Goal: Communication & Community: Participate in discussion

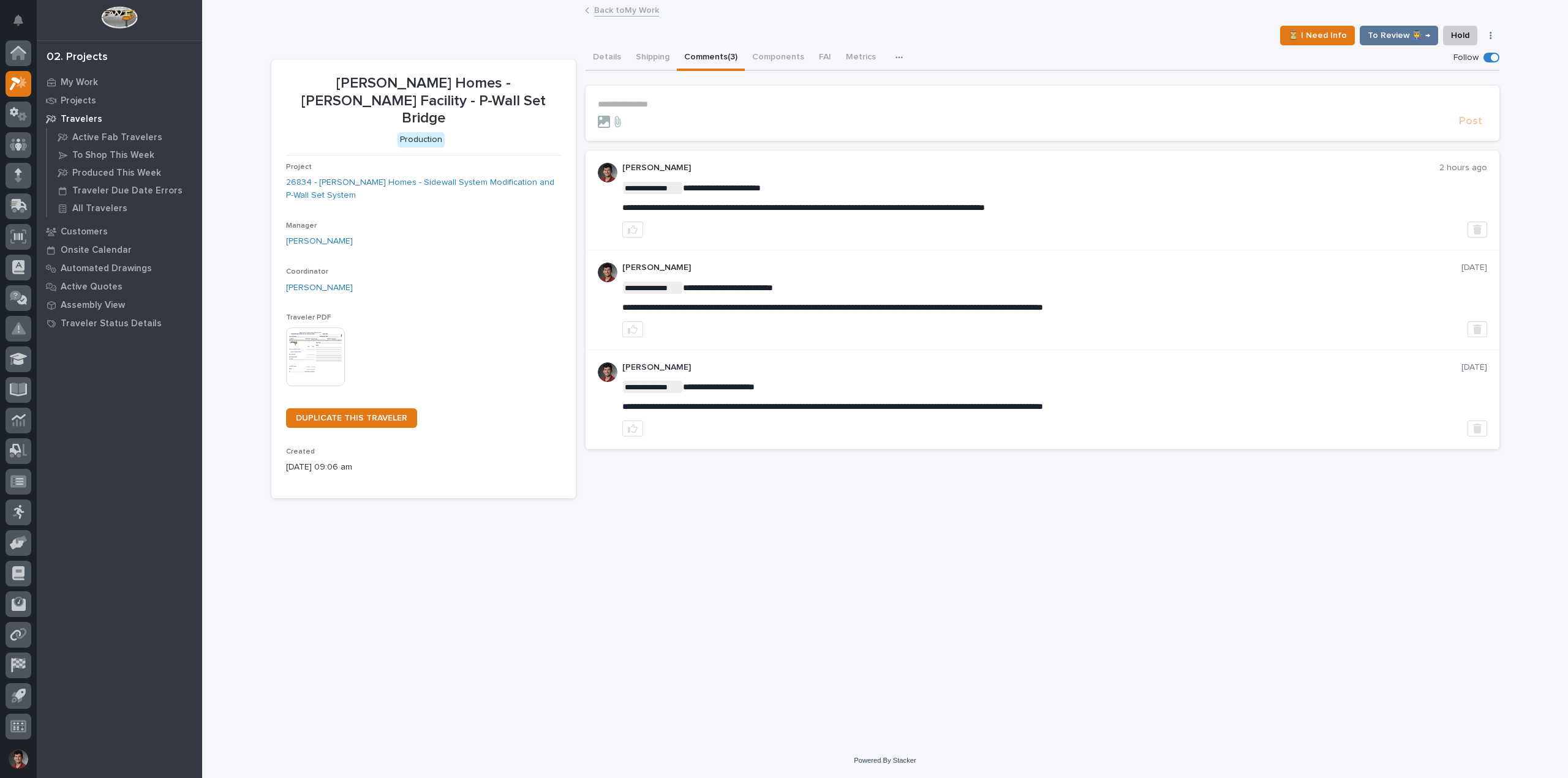
click at [616, 15] on link "Back to My Work" at bounding box center [626, 9] width 65 height 14
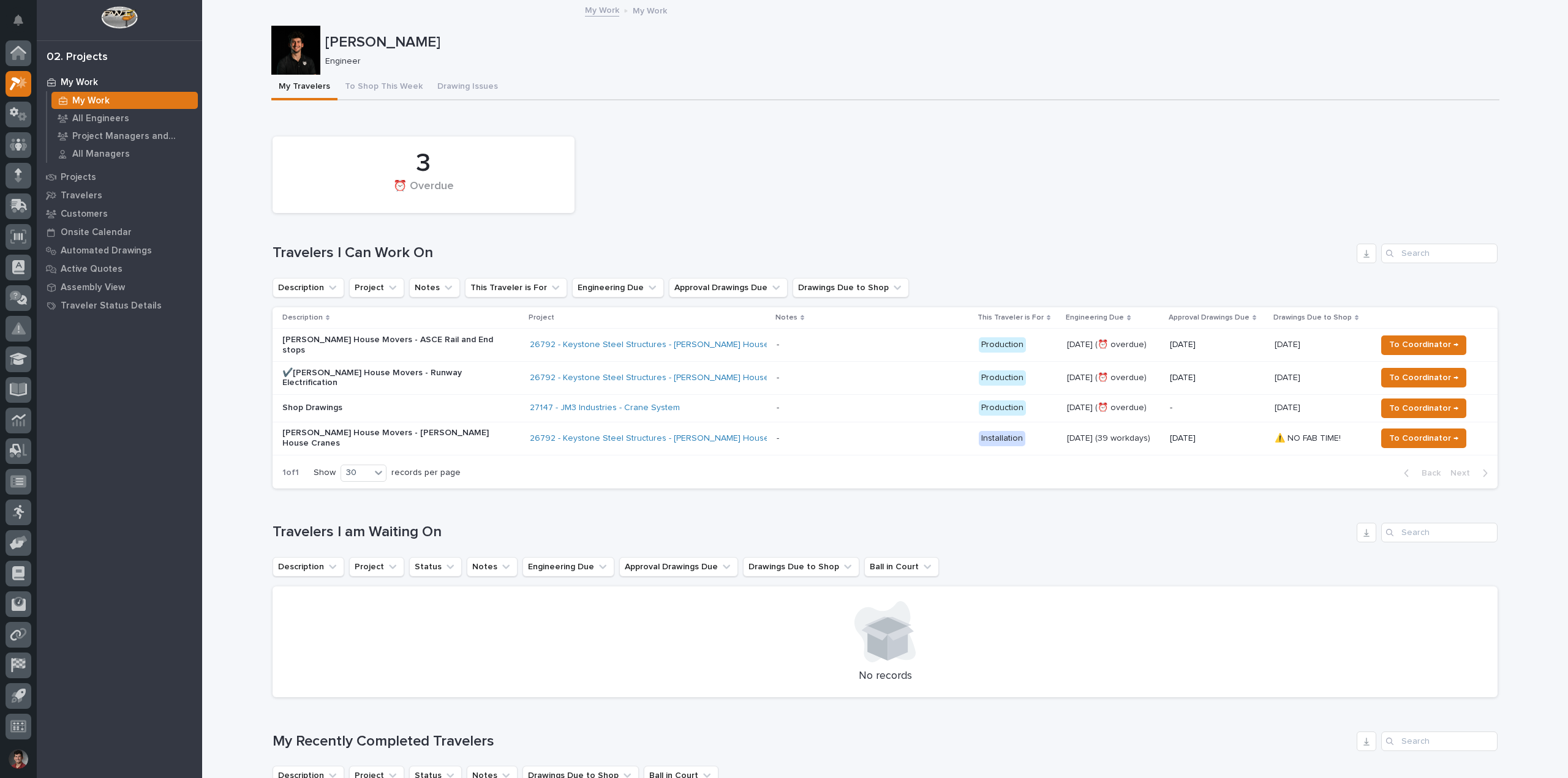
click at [486, 403] on p "Shop Drawings" at bounding box center [389, 408] width 214 height 11
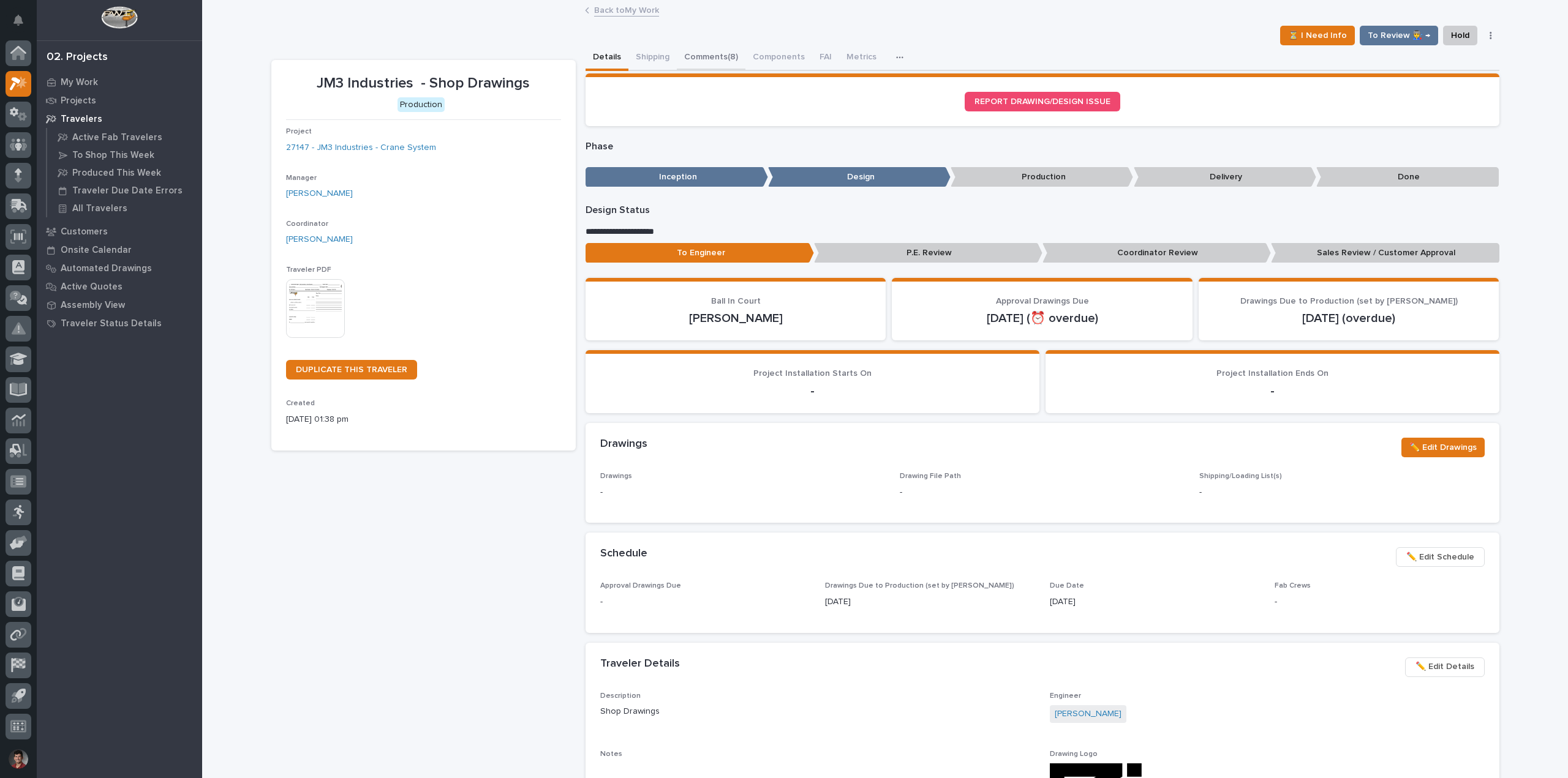
click at [719, 60] on button "Comments (8)" at bounding box center [711, 58] width 69 height 25
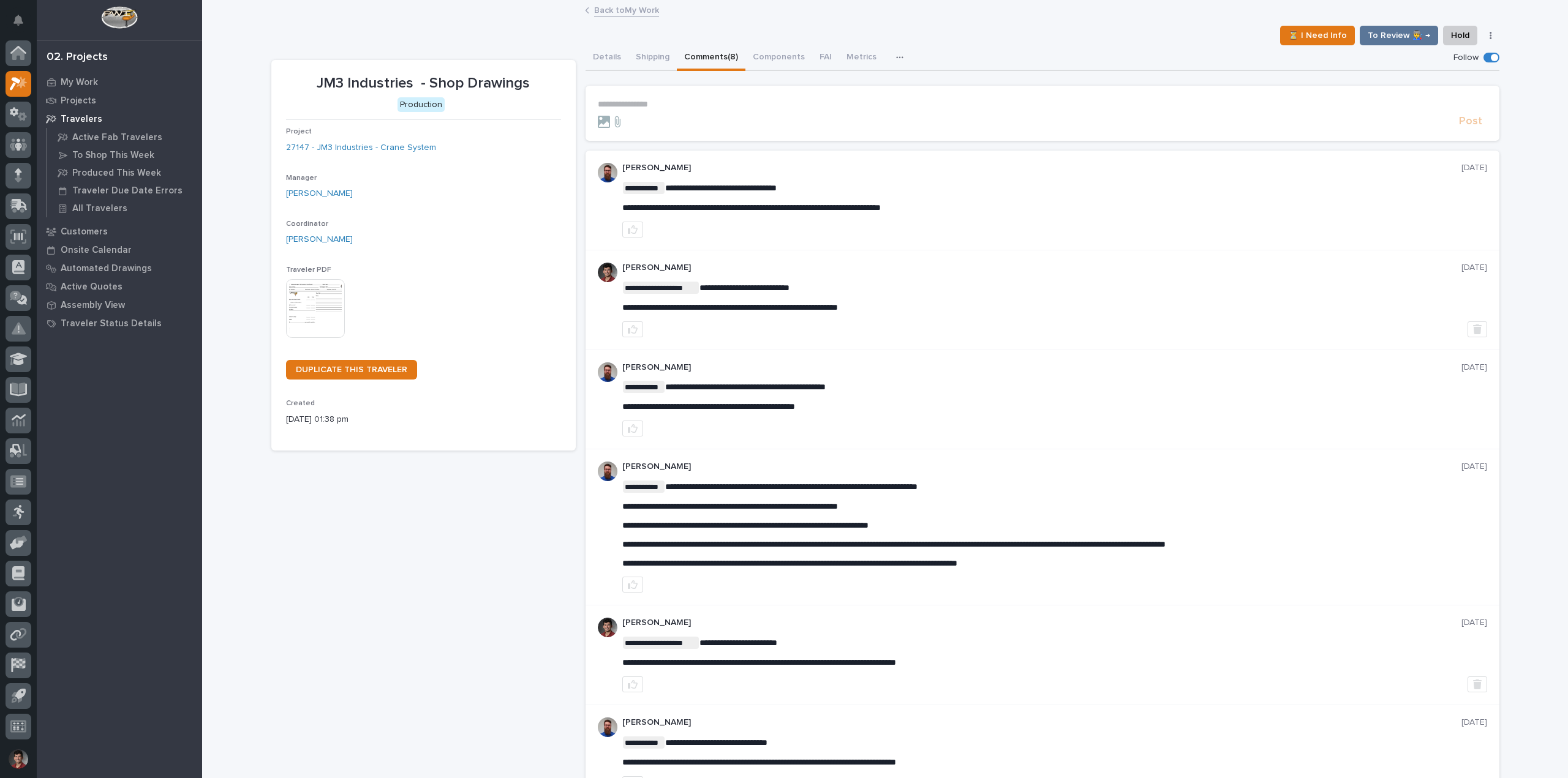
click at [662, 105] on p "**********" at bounding box center [1042, 104] width 890 height 11
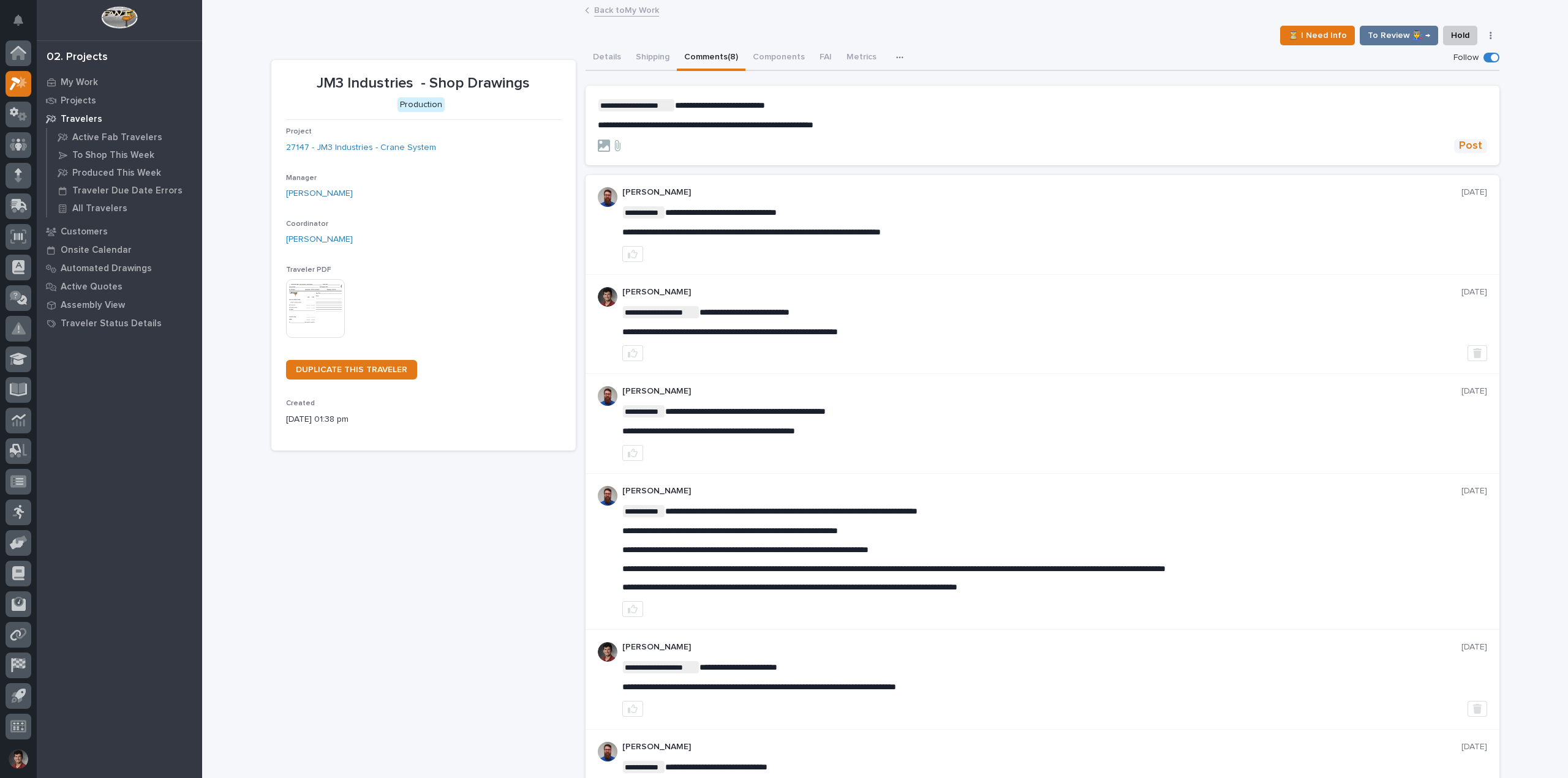
click at [1459, 139] on span "Post" at bounding box center [1471, 146] width 23 height 14
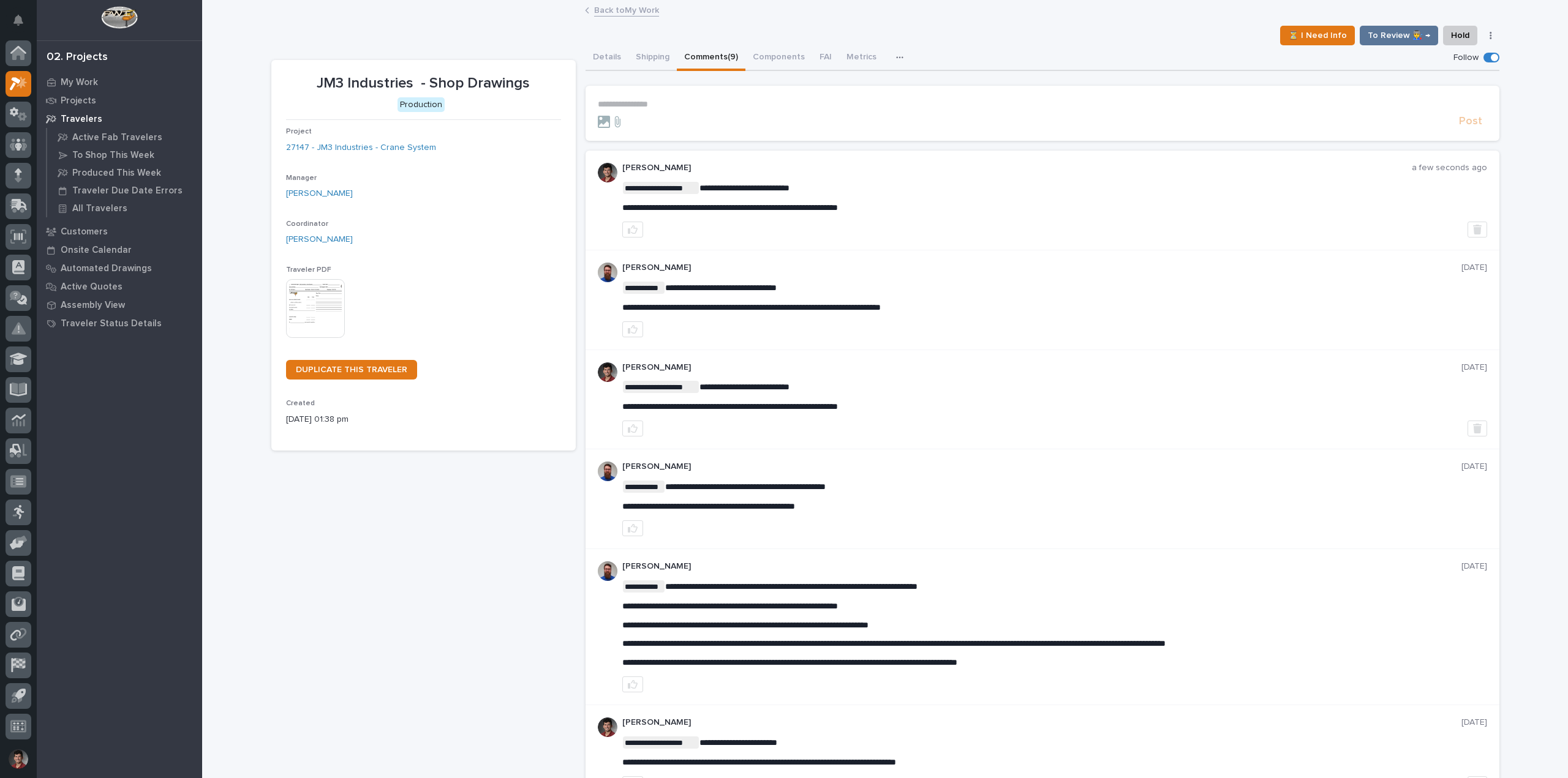
click at [611, 6] on link "Back to My Work" at bounding box center [626, 9] width 65 height 14
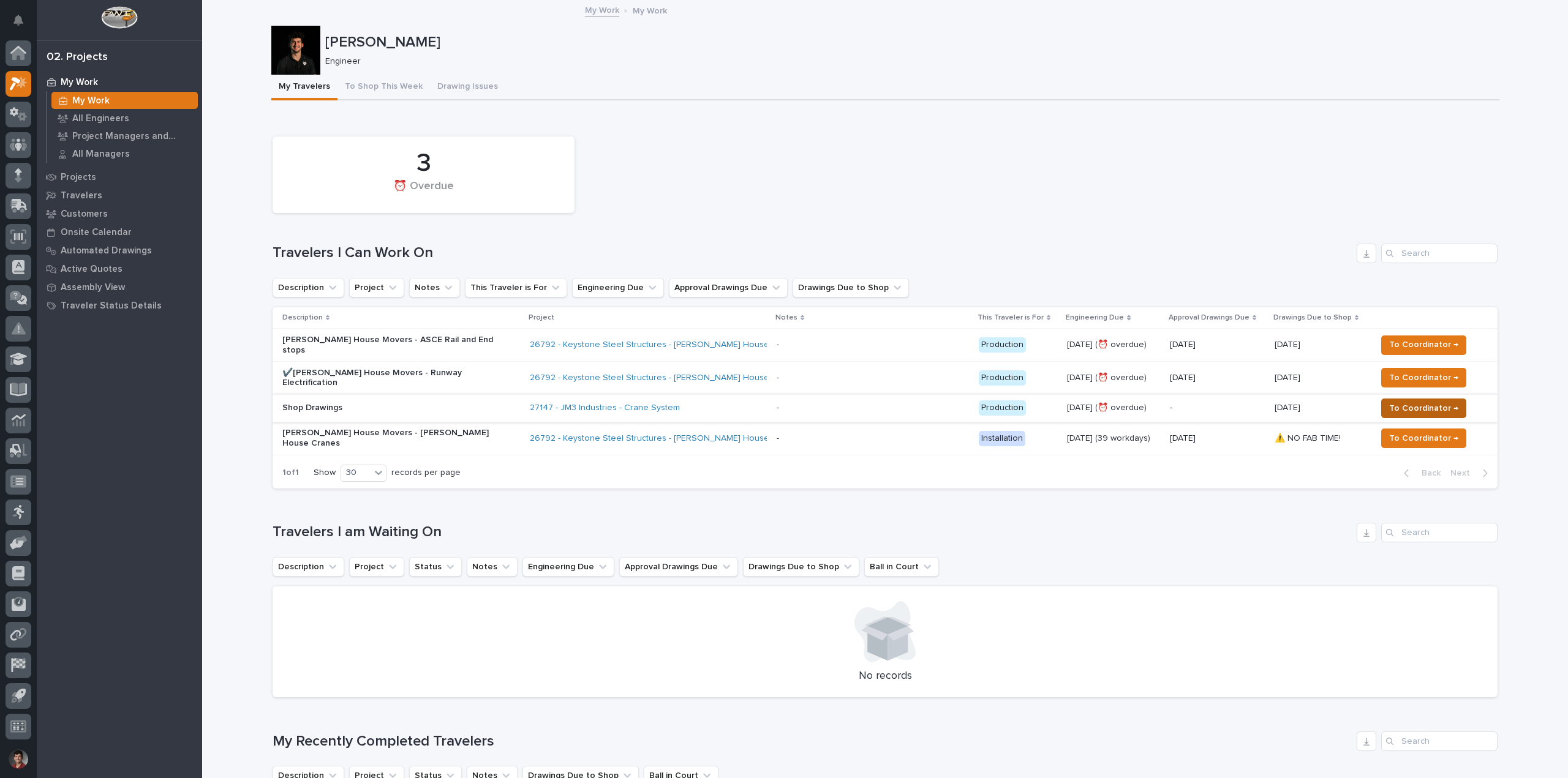
click at [1381, 398] on button "To Coordinator →" at bounding box center [1423, 408] width 85 height 20
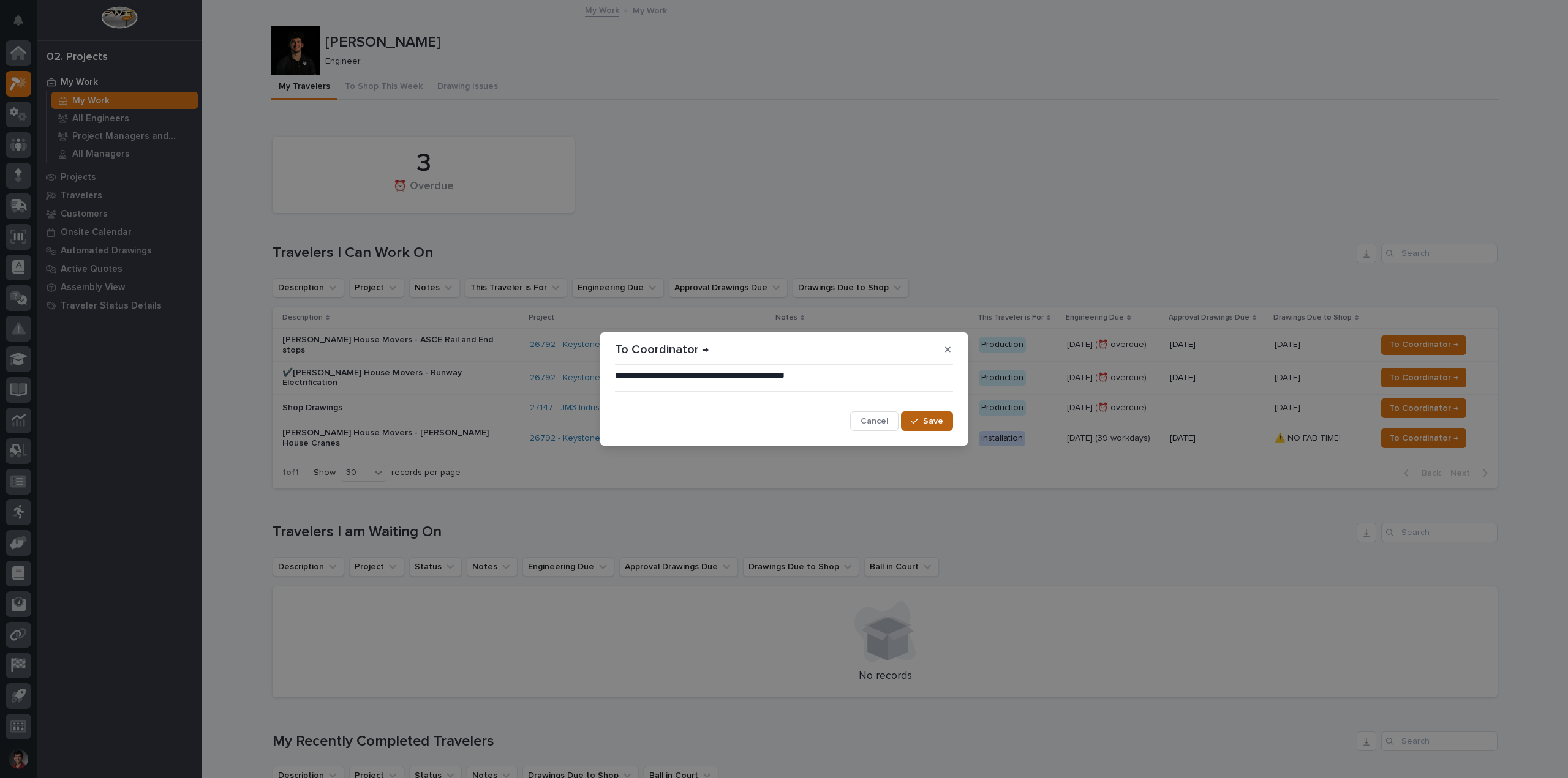
click at [926, 418] on span "Save" at bounding box center [933, 421] width 20 height 11
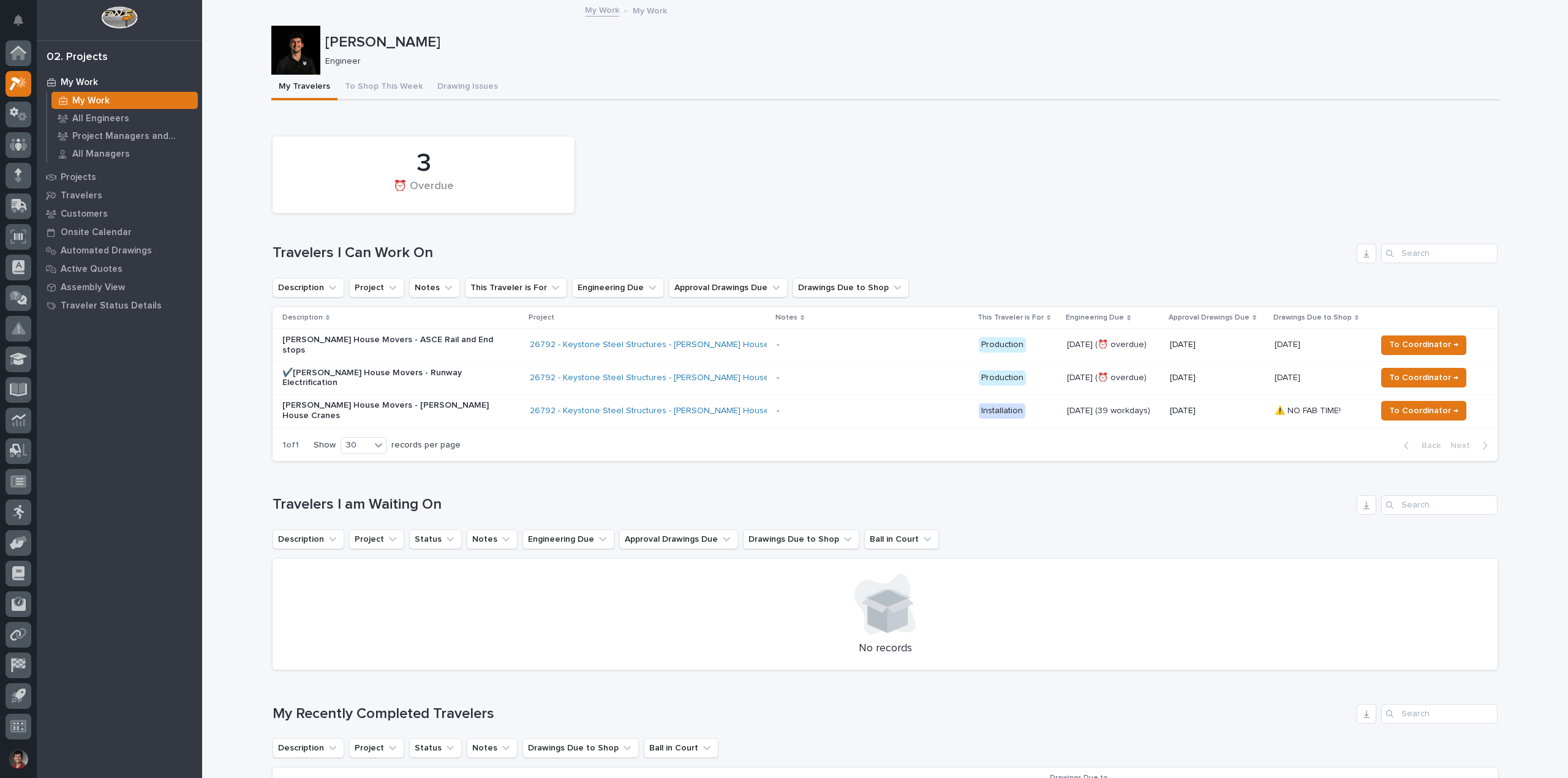
click at [294, 50] on div at bounding box center [295, 50] width 49 height 49
click at [557, 70] on div "[PERSON_NAME] Engineer" at bounding box center [885, 50] width 1228 height 49
click at [8, 145] on div at bounding box center [18, 145] width 25 height 25
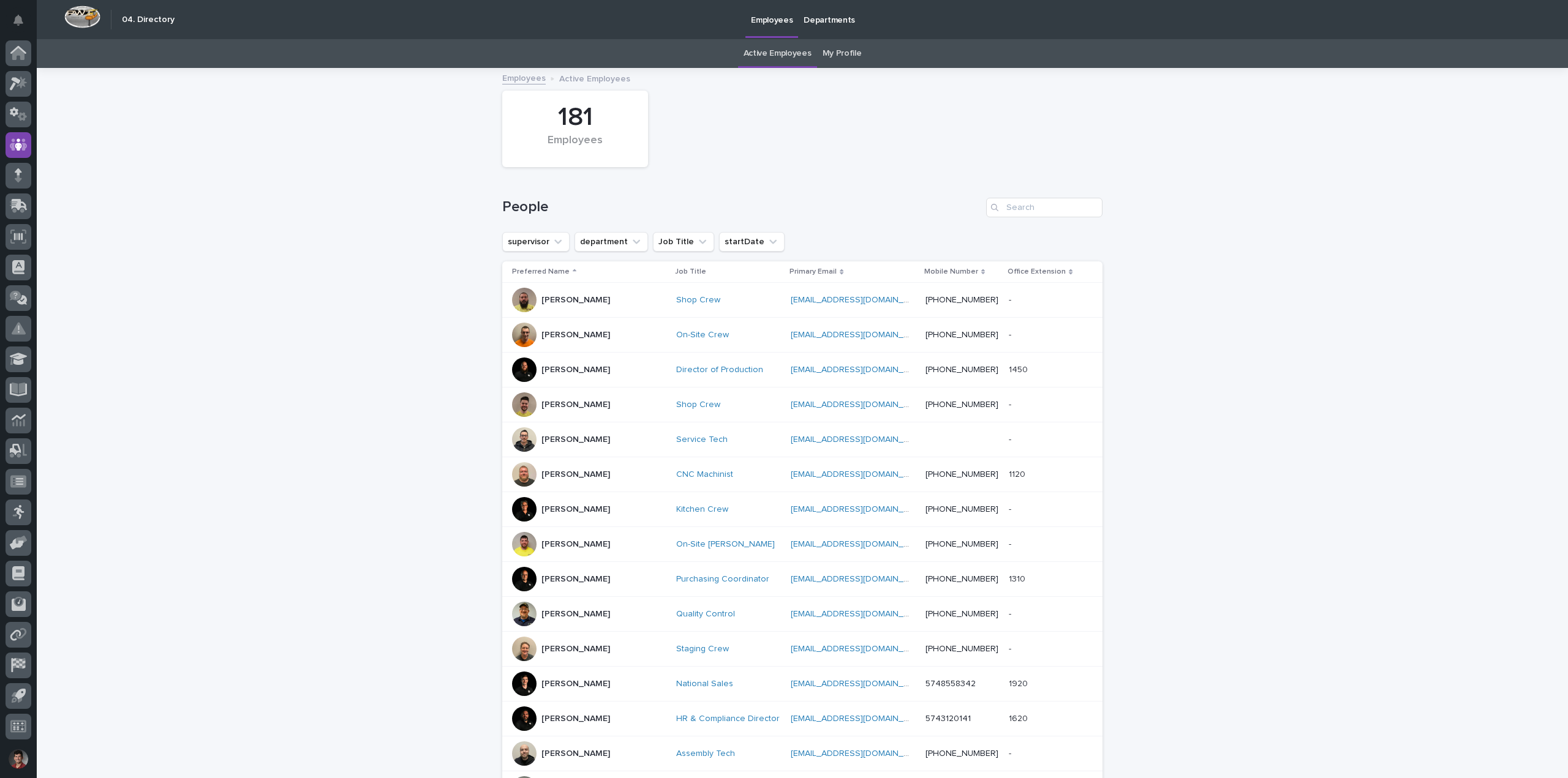
click at [836, 47] on link "My Profile" at bounding box center [842, 53] width 39 height 29
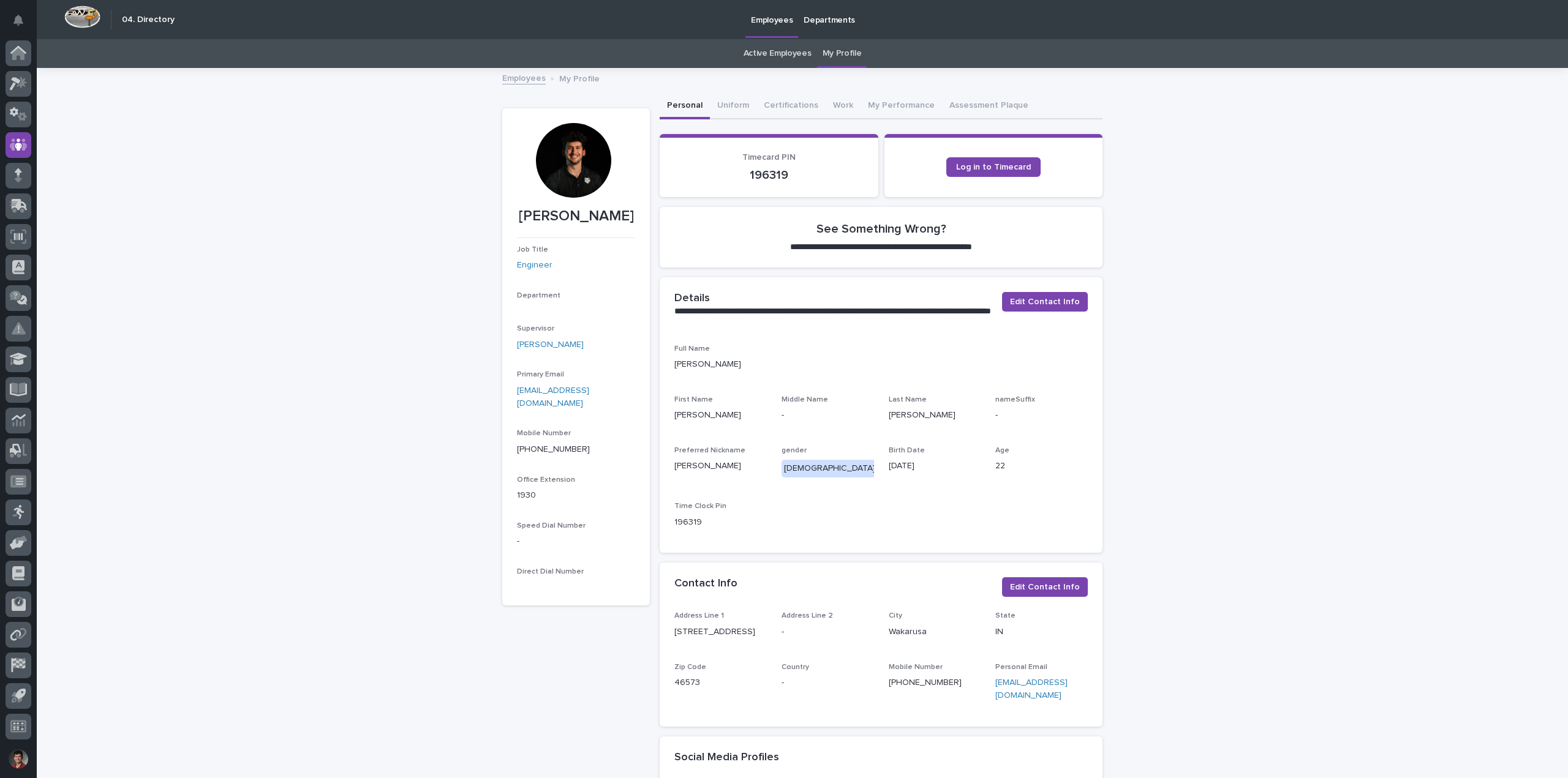
click at [555, 161] on div at bounding box center [573, 160] width 74 height 74
click at [840, 107] on button "Work" at bounding box center [843, 106] width 35 height 25
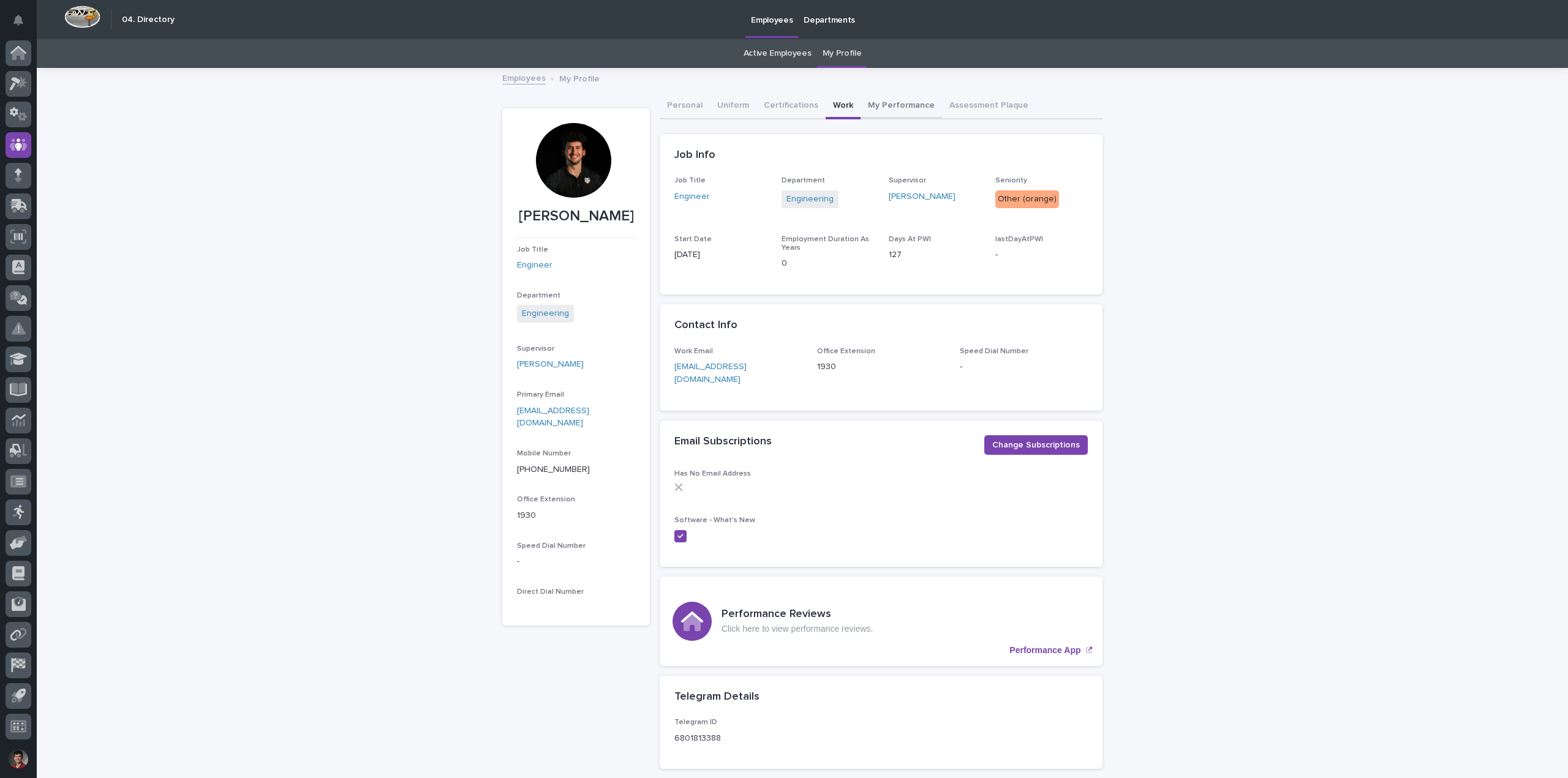
click at [886, 107] on button "My Performance" at bounding box center [901, 106] width 81 height 25
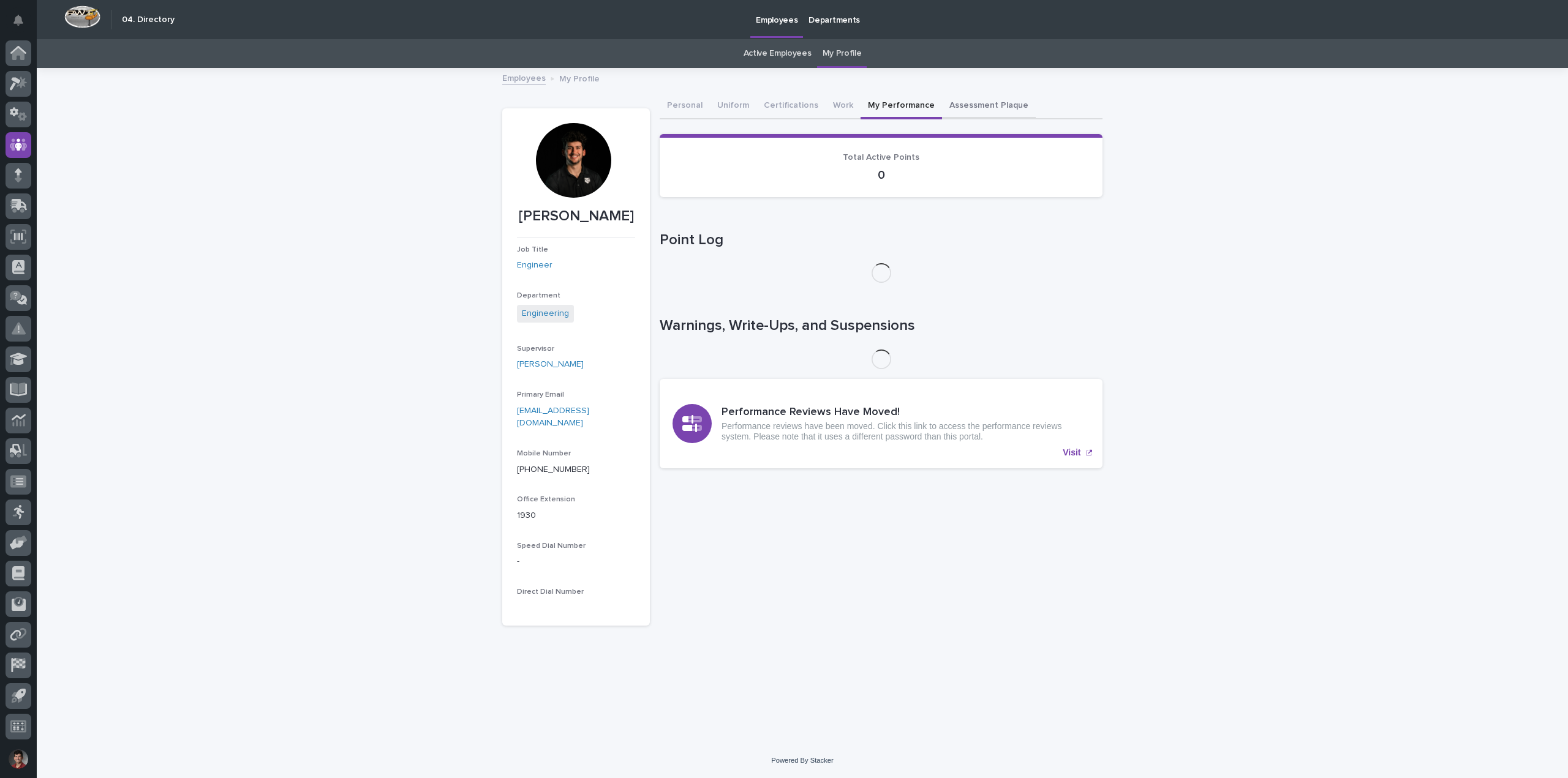
click at [956, 104] on button "Assessment Plaque" at bounding box center [989, 106] width 94 height 25
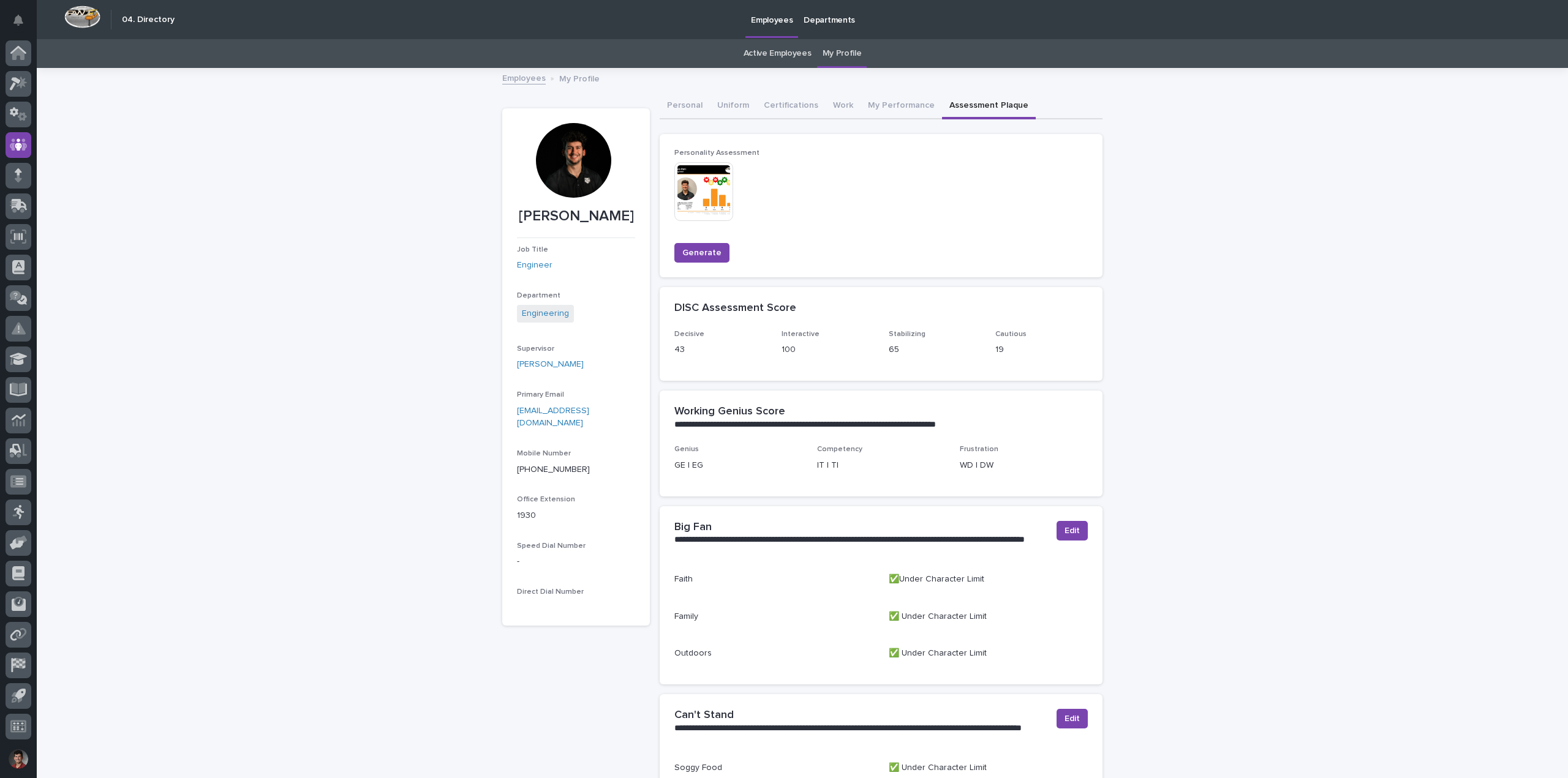
click at [706, 195] on img at bounding box center [703, 192] width 59 height 59
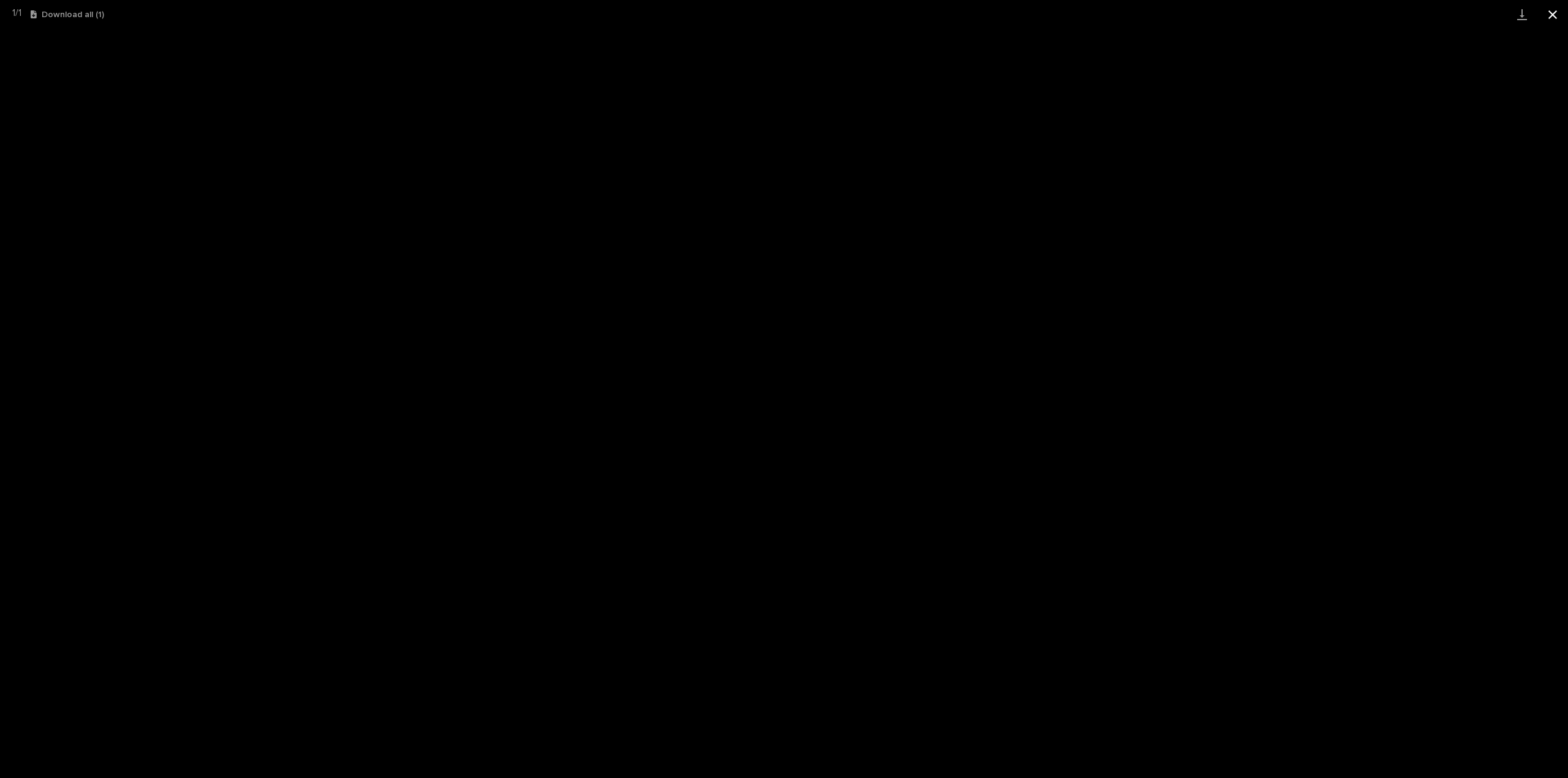
click at [1557, 7] on button "Close gallery" at bounding box center [1552, 14] width 30 height 29
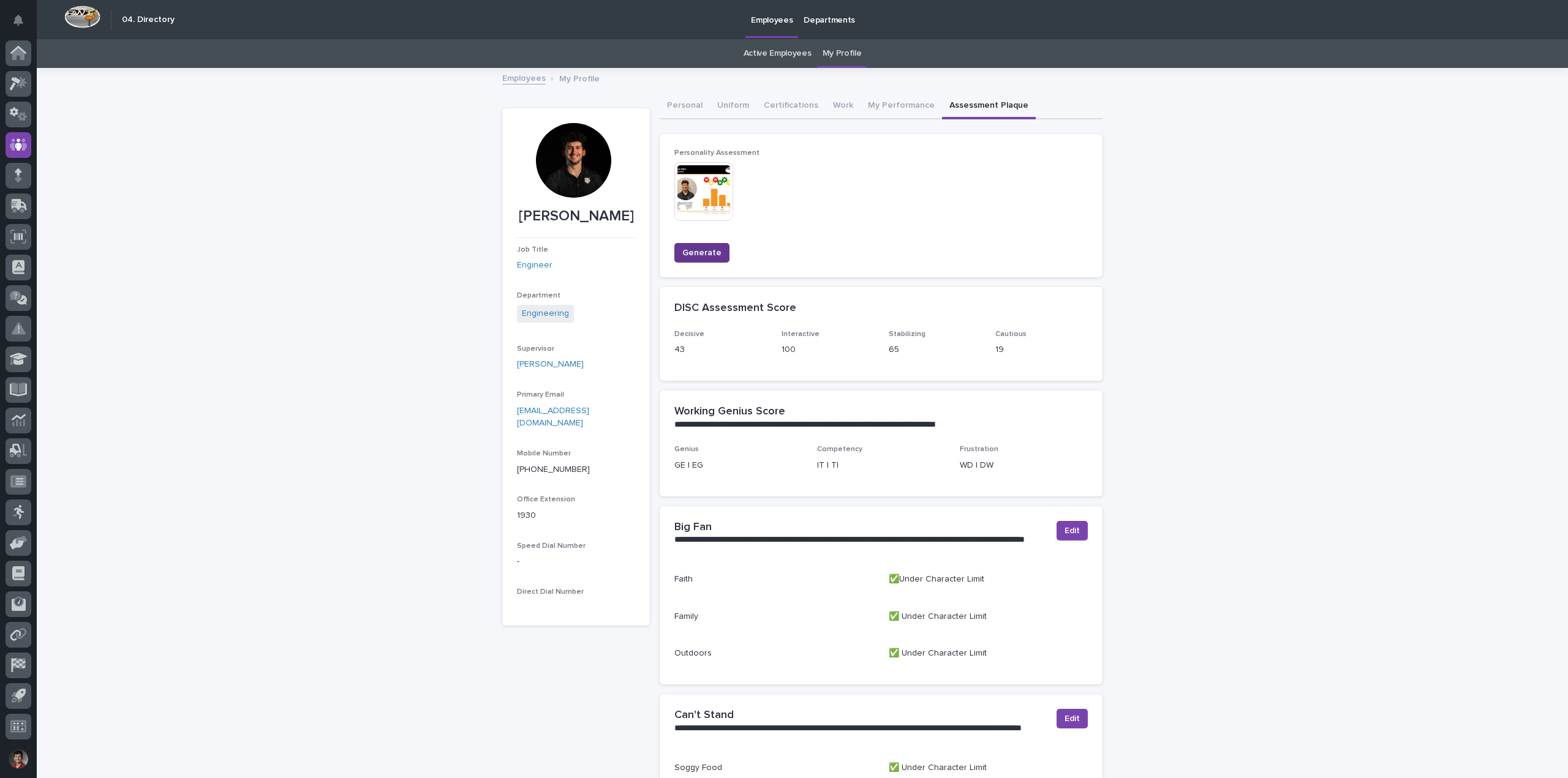
click at [692, 248] on span "Generate" at bounding box center [701, 253] width 39 height 12
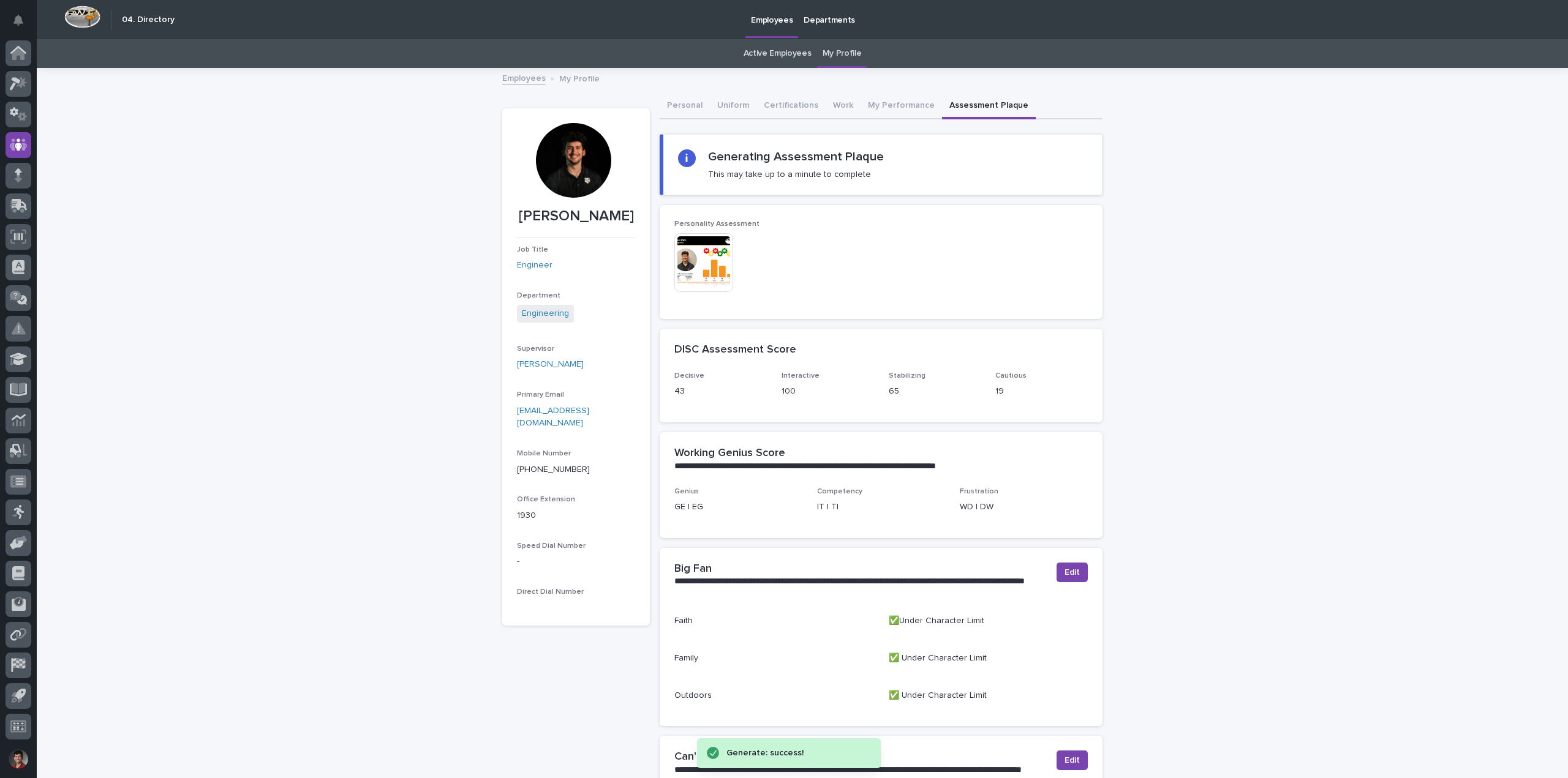
click at [708, 262] on img at bounding box center [703, 262] width 59 height 59
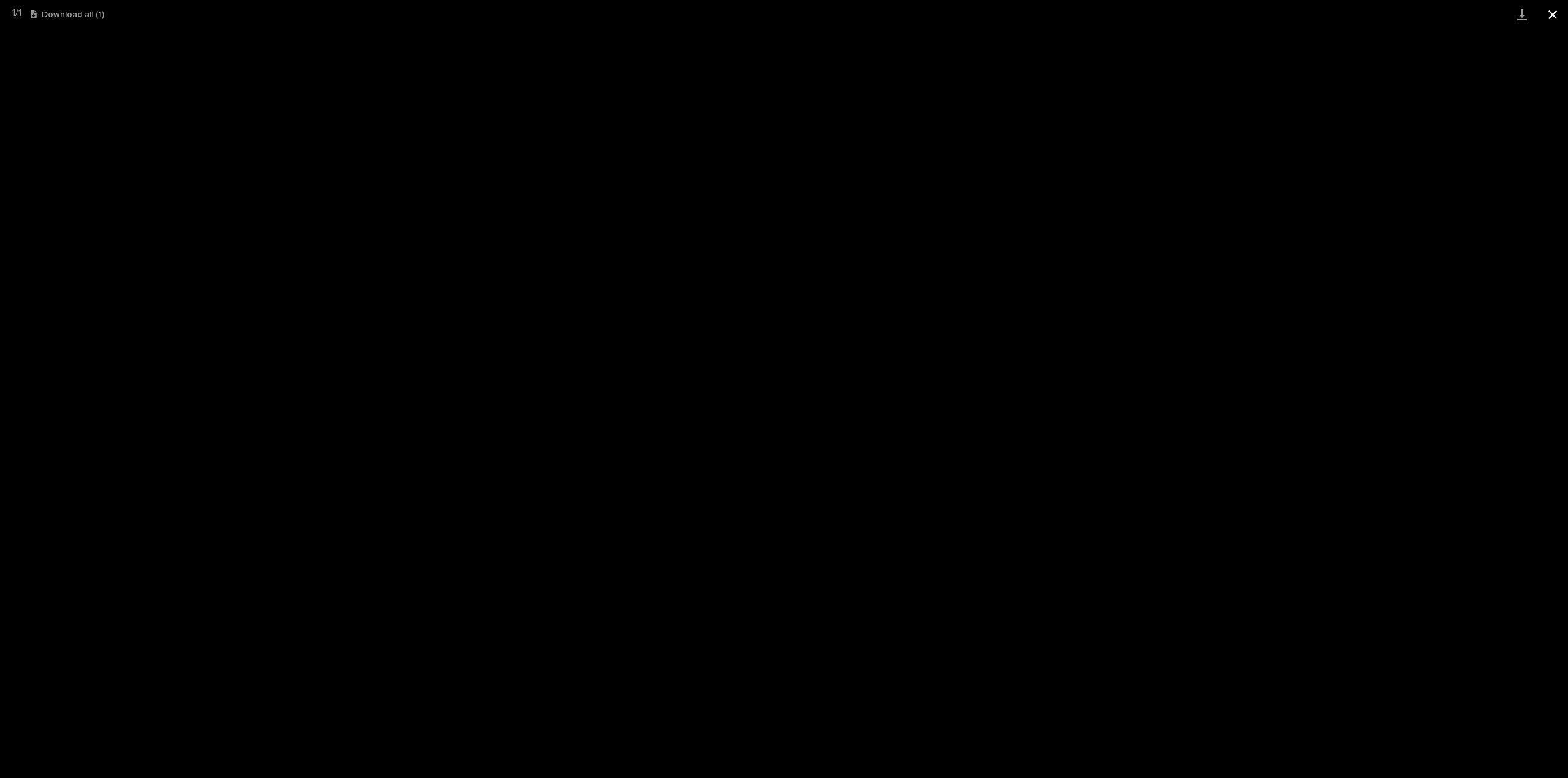
click at [1554, 16] on button "Close gallery" at bounding box center [1552, 14] width 30 height 29
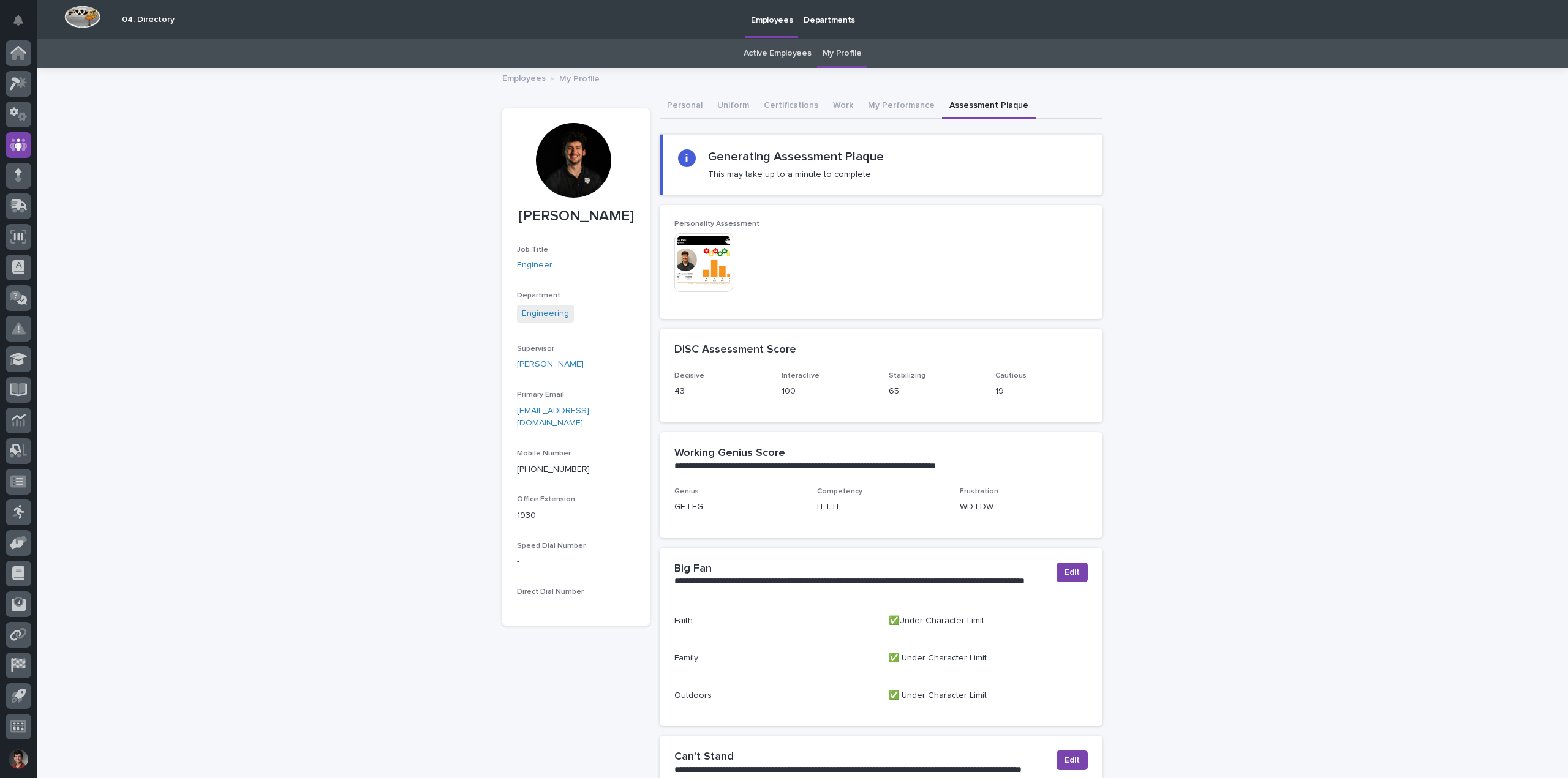
click at [1220, 250] on div "Loading... Saving… Loading... Saving… [PERSON_NAME] [PERSON_NAME] Job Title Eng…" at bounding box center [802, 527] width 1531 height 916
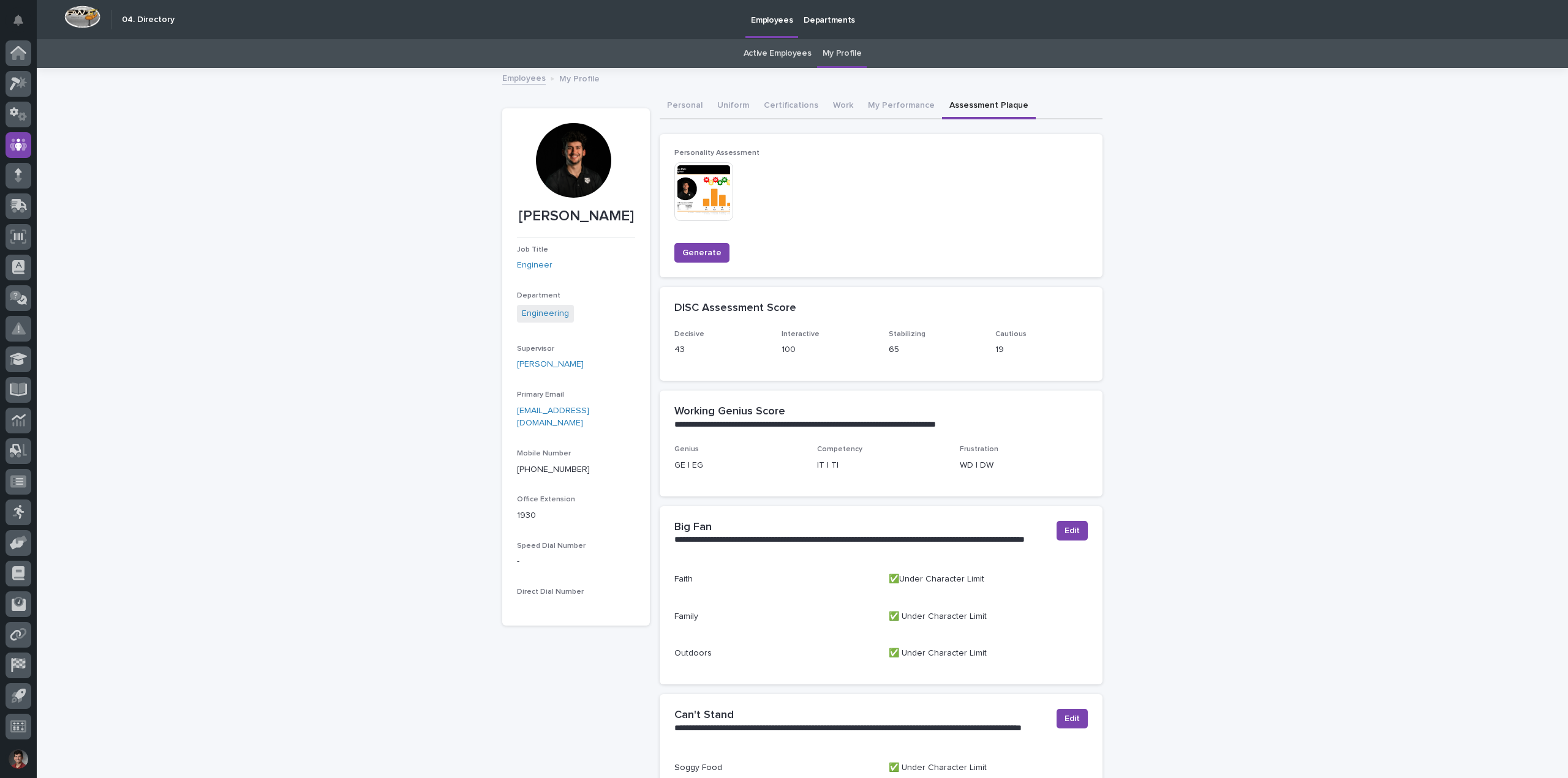
click at [693, 186] on img at bounding box center [703, 192] width 59 height 59
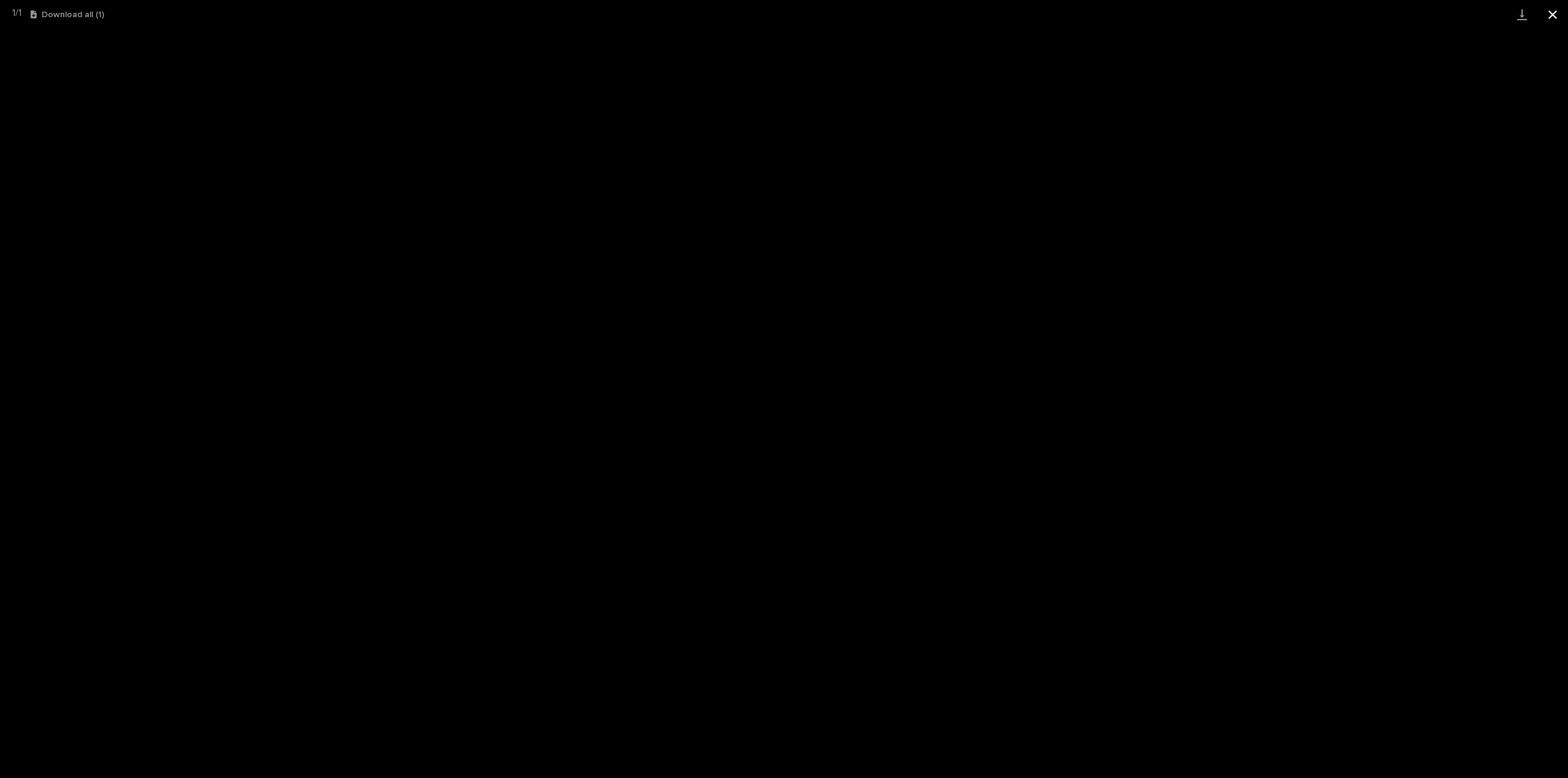
click at [1548, 16] on button "Close gallery" at bounding box center [1552, 14] width 30 height 29
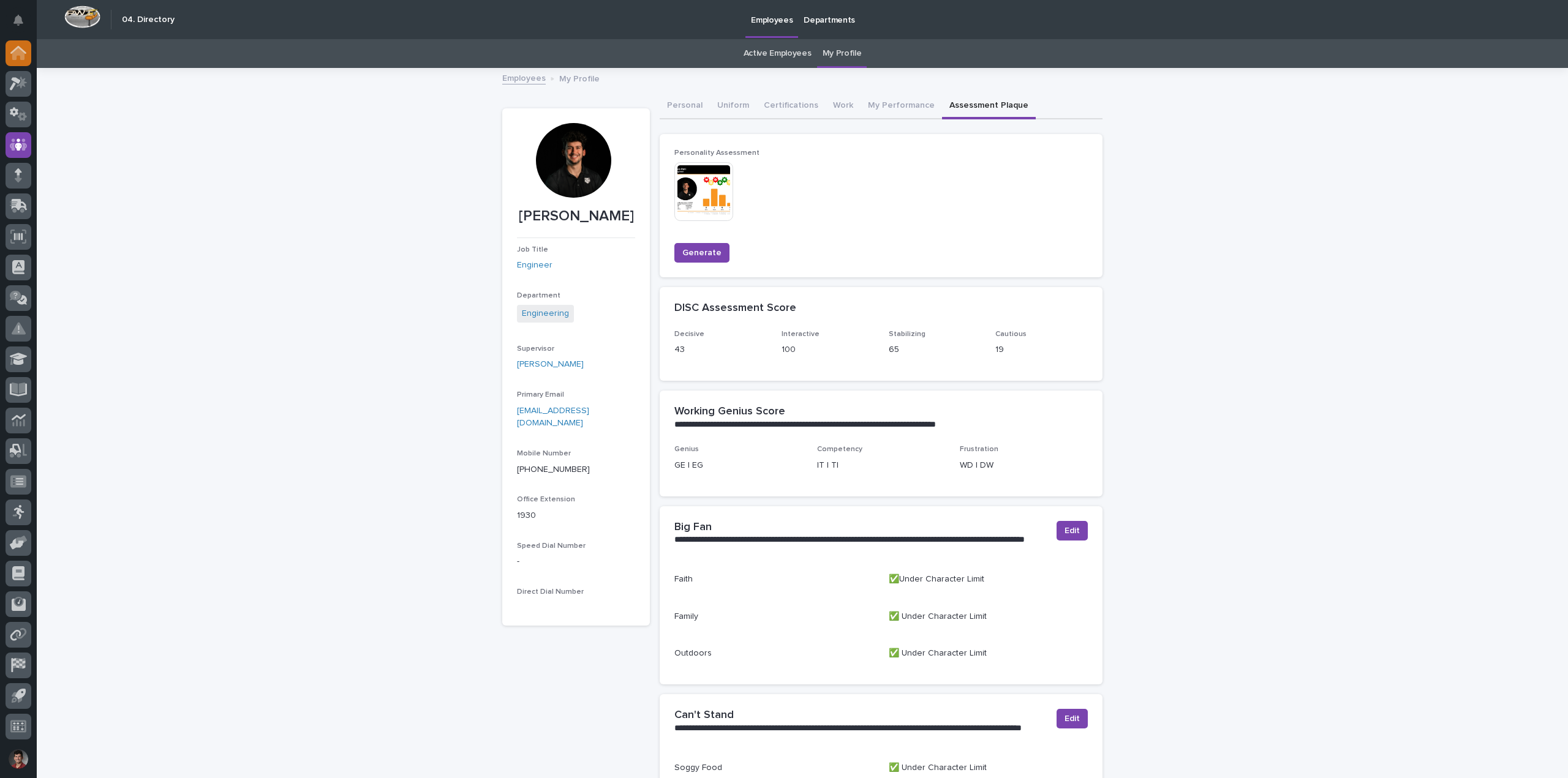
click at [24, 50] on icon at bounding box center [19, 50] width 16 height 8
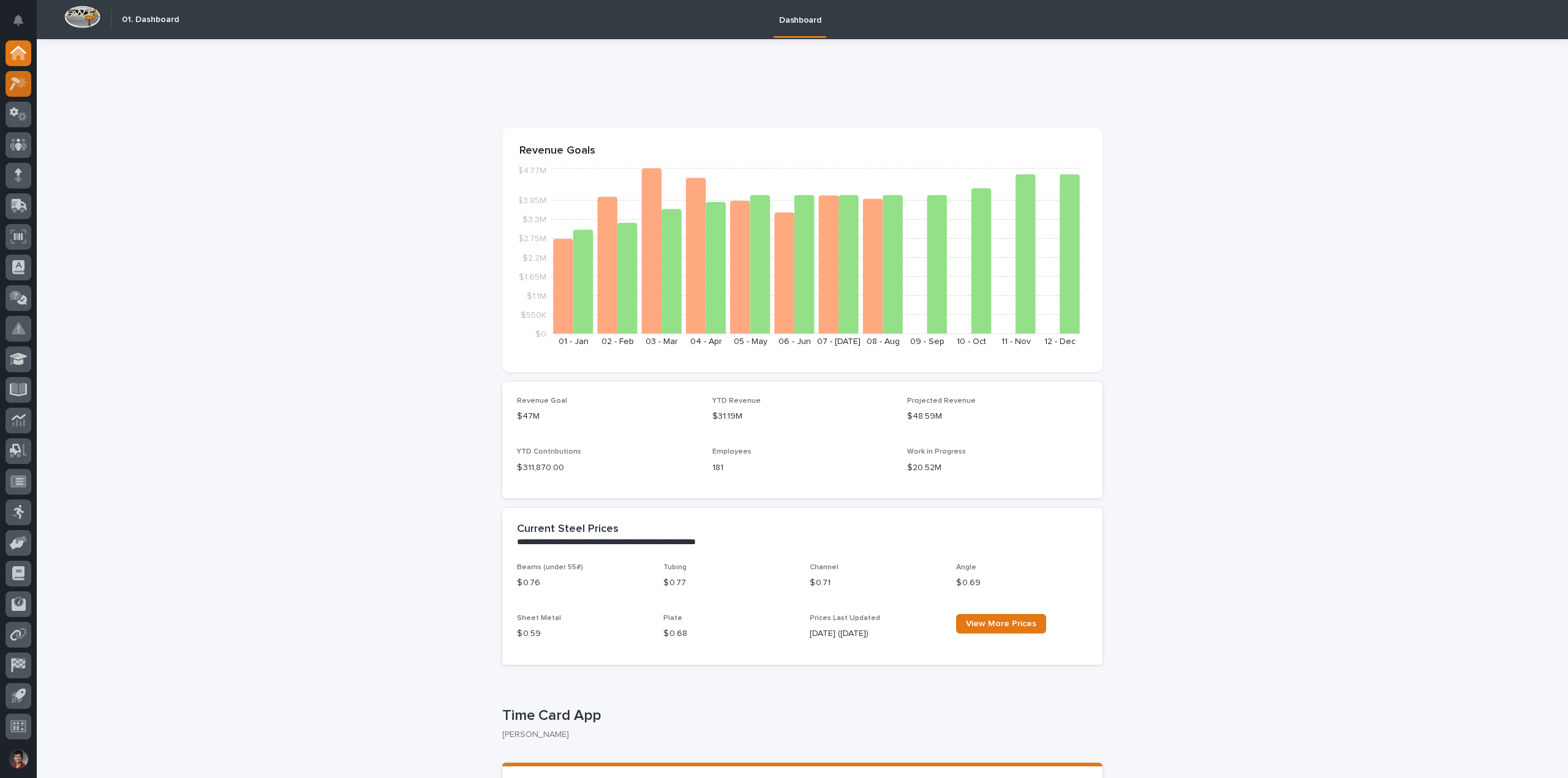
click at [22, 82] on icon at bounding box center [22, 82] width 11 height 12
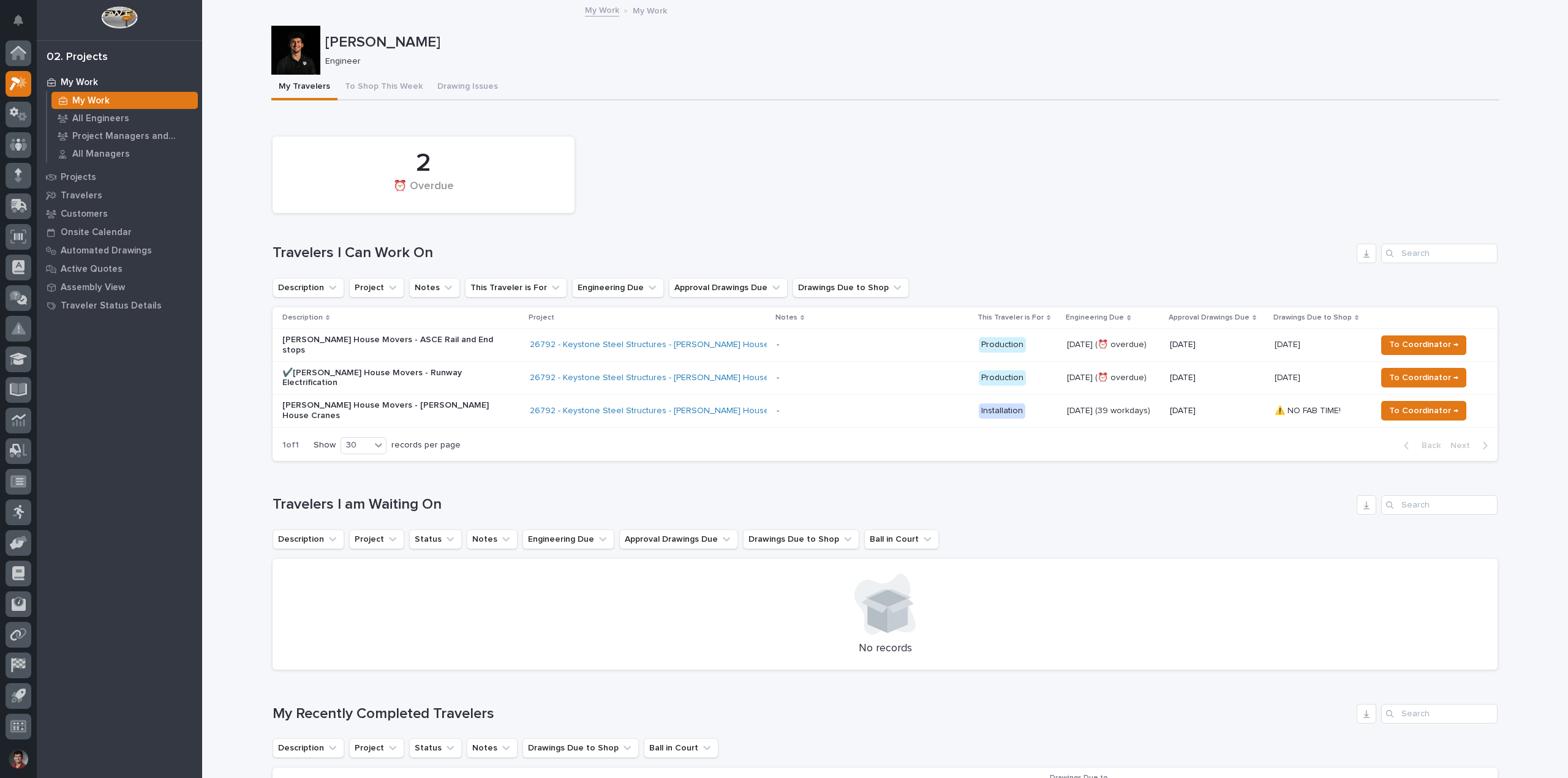
click at [744, 153] on div "2 ⏰ Overdue" at bounding box center [885, 174] width 1237 height 89
click at [634, 211] on div "2 ⏰ Overdue" at bounding box center [885, 174] width 1237 height 89
click at [599, 71] on div "[PERSON_NAME] Engineer" at bounding box center [885, 50] width 1228 height 49
click at [638, 117] on div "Loading... Saving… 2 ⏰ Overdue Travelers I Can Work On Description Project Note…" at bounding box center [885, 293] width 1225 height 355
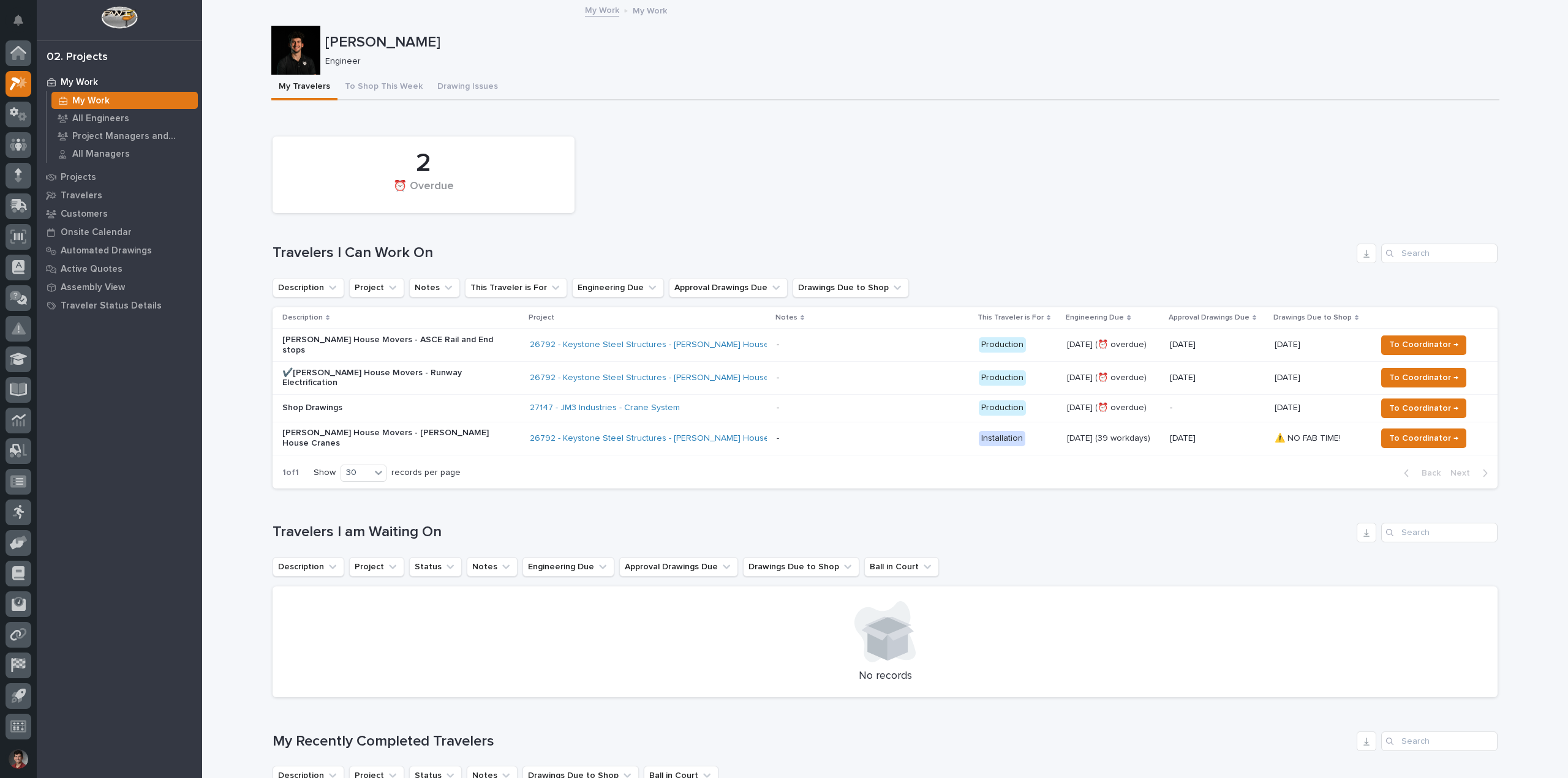
click at [397, 395] on td "Shop Drawings" at bounding box center [399, 408] width 253 height 27
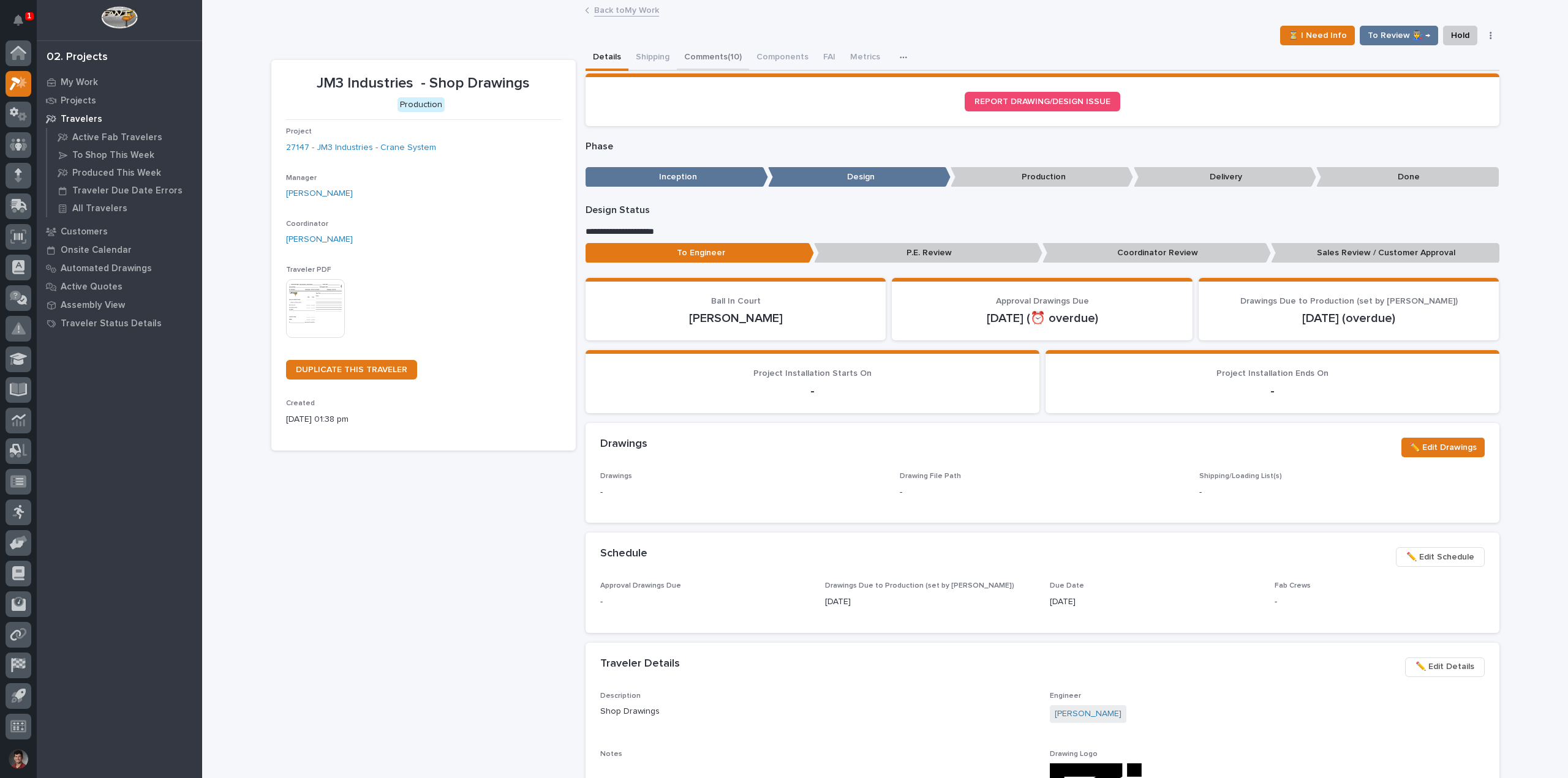
click at [702, 50] on button "Comments (10)" at bounding box center [713, 58] width 72 height 25
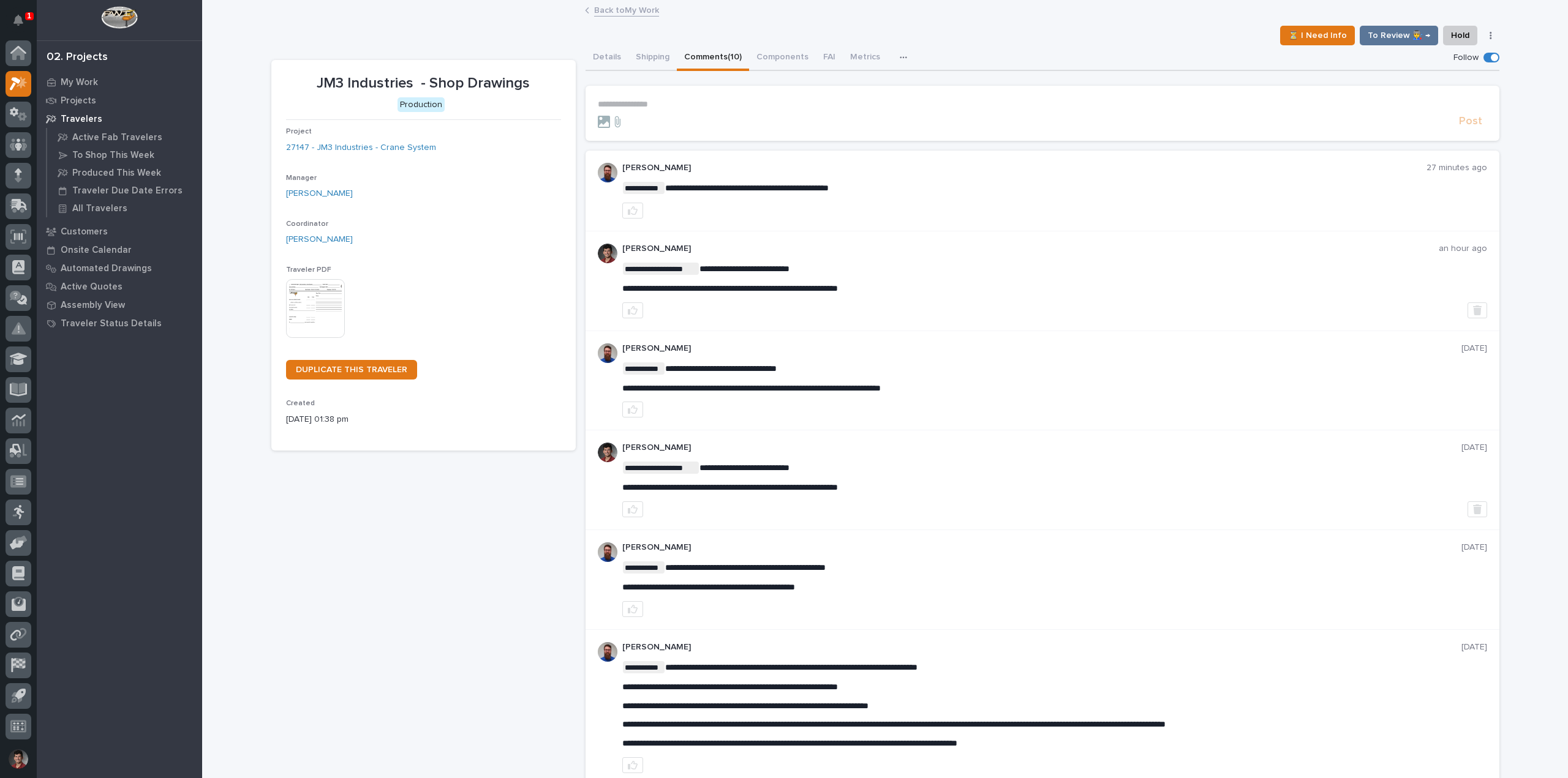
click at [670, 96] on section "**********" at bounding box center [1042, 113] width 914 height 55
click at [668, 103] on p "**********" at bounding box center [1042, 104] width 890 height 11
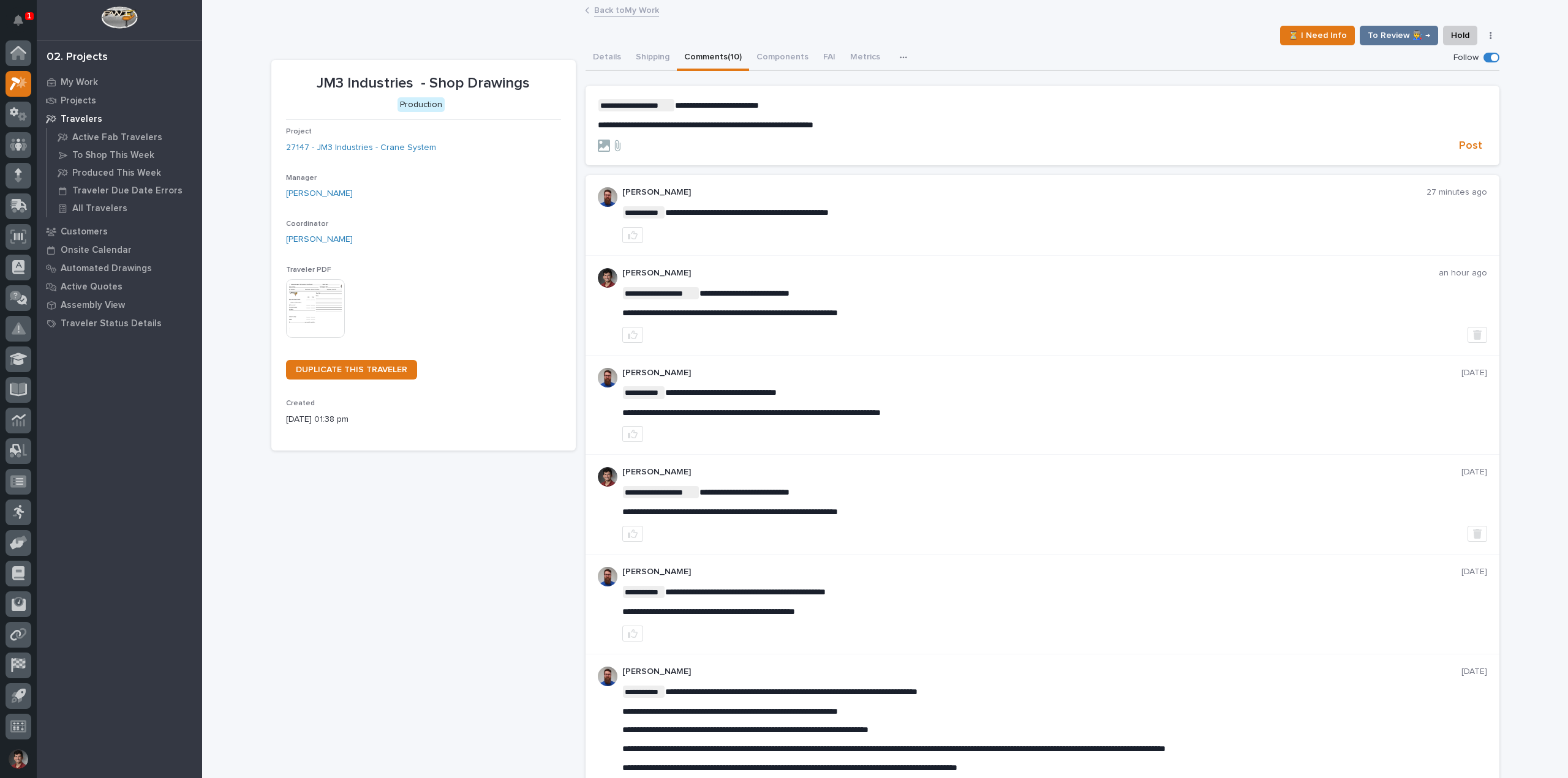
click at [1456, 136] on form "**********" at bounding box center [1042, 126] width 890 height 54
click at [1454, 140] on button "Post" at bounding box center [1471, 146] width 33 height 14
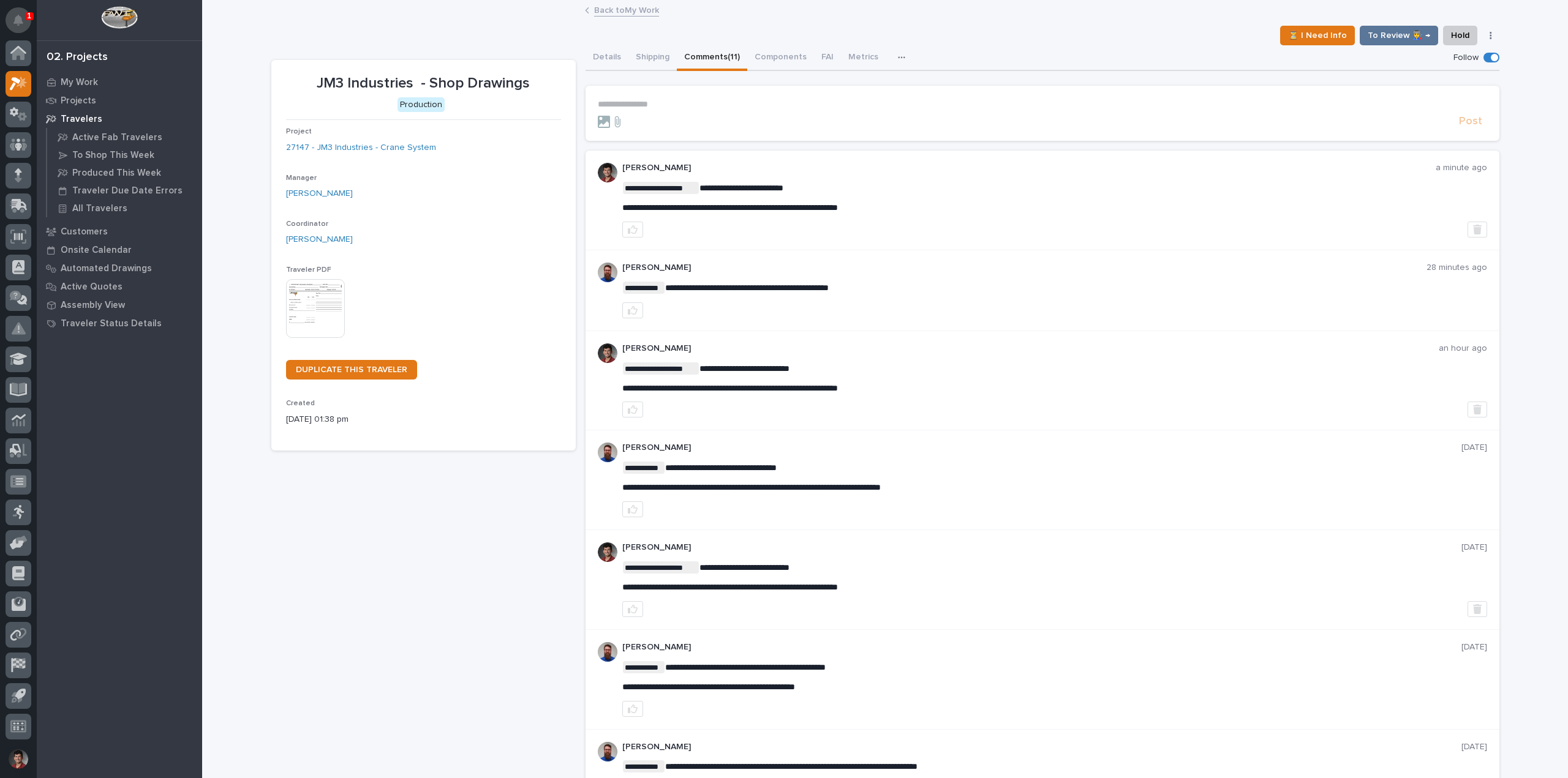
click at [17, 16] on icon "Notifications" at bounding box center [19, 20] width 10 height 11
click at [223, 12] on div "Back to My Work" at bounding box center [885, 11] width 1366 height 17
click at [620, 12] on link "Back to My Work" at bounding box center [626, 9] width 65 height 14
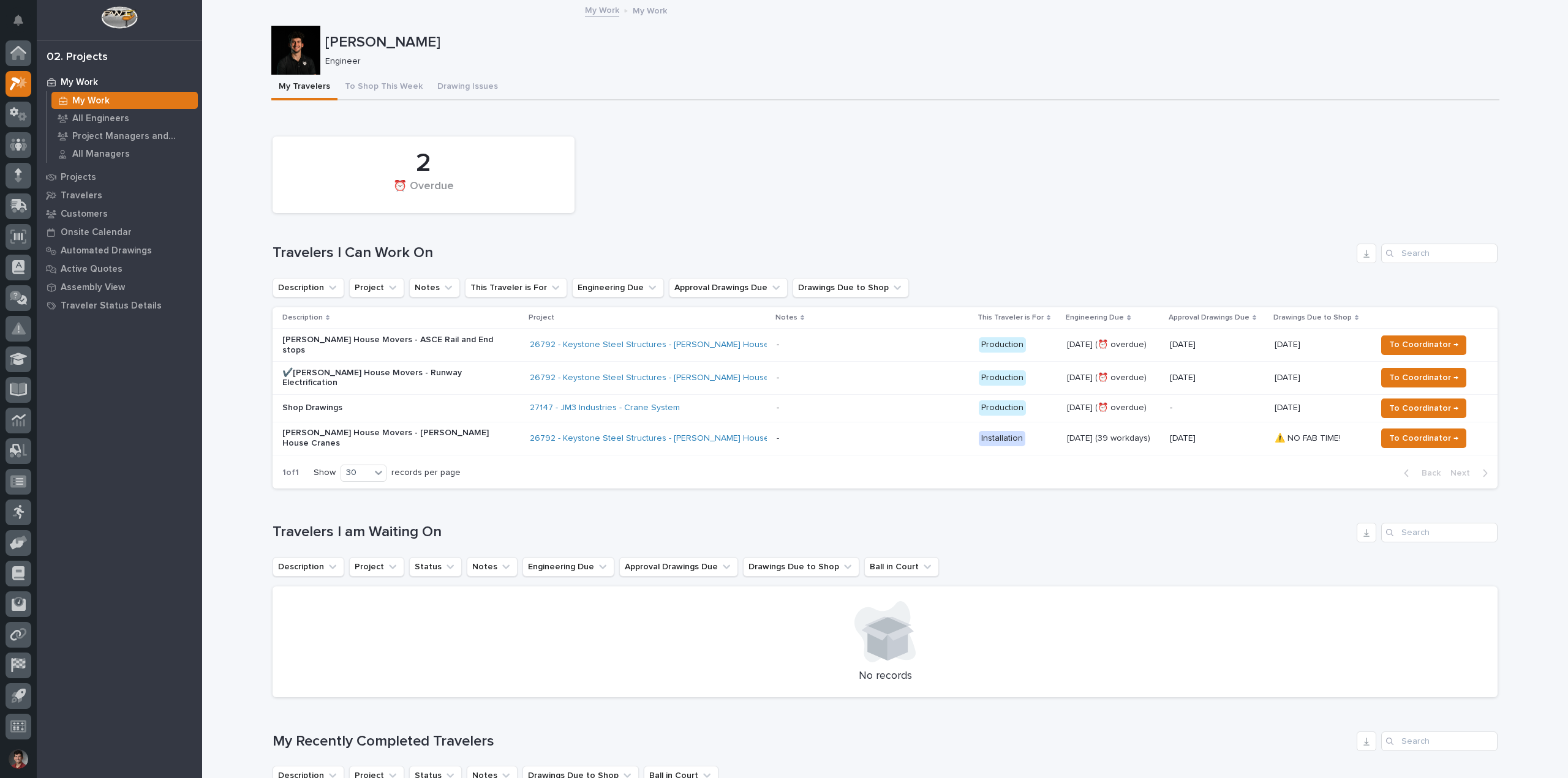
click at [1389, 401] on span "To Coordinator →" at bounding box center [1424, 408] width 70 height 15
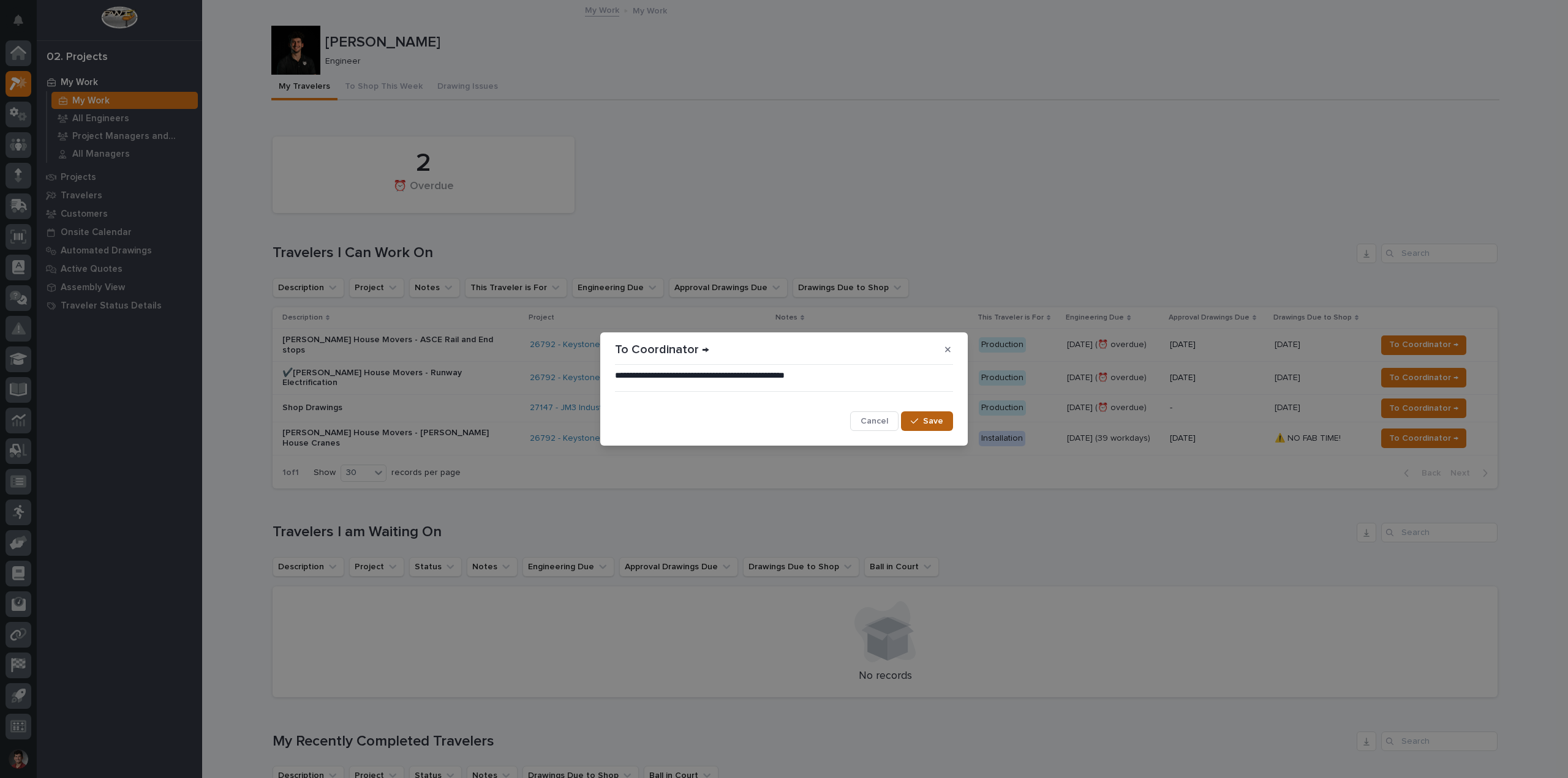
click at [941, 416] on span "Save" at bounding box center [933, 421] width 20 height 11
